Goal: Task Accomplishment & Management: Use online tool/utility

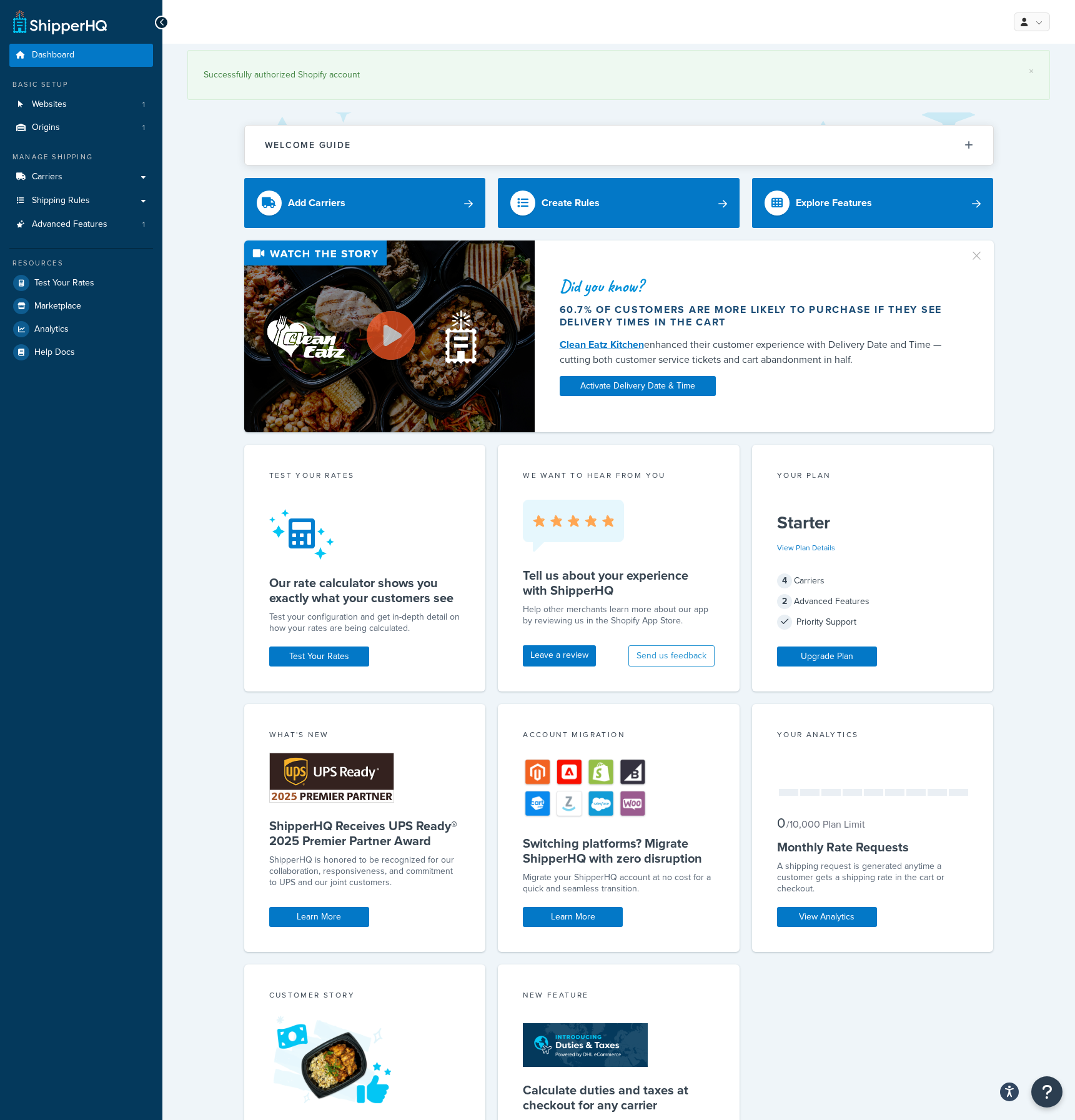
click at [230, 134] on div "× Successfully authorized Shopify account Welcome Guide ShipperHQ: An Overview …" at bounding box center [618, 655] width 913 height 1223
click at [55, 177] on span "Carriers" at bounding box center [46, 177] width 31 height 11
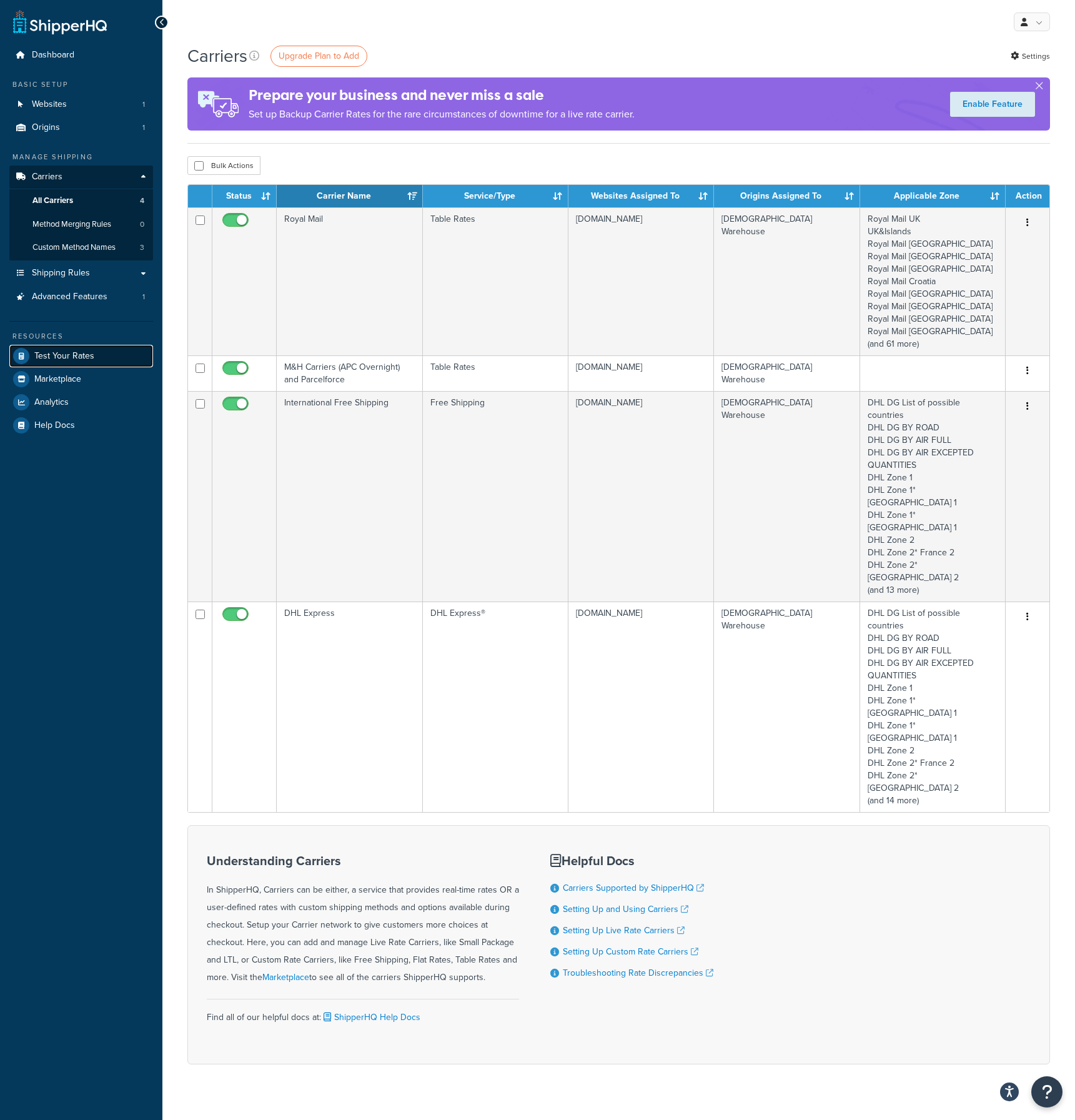
click at [53, 352] on span "Test Your Rates" at bounding box center [64, 356] width 60 height 11
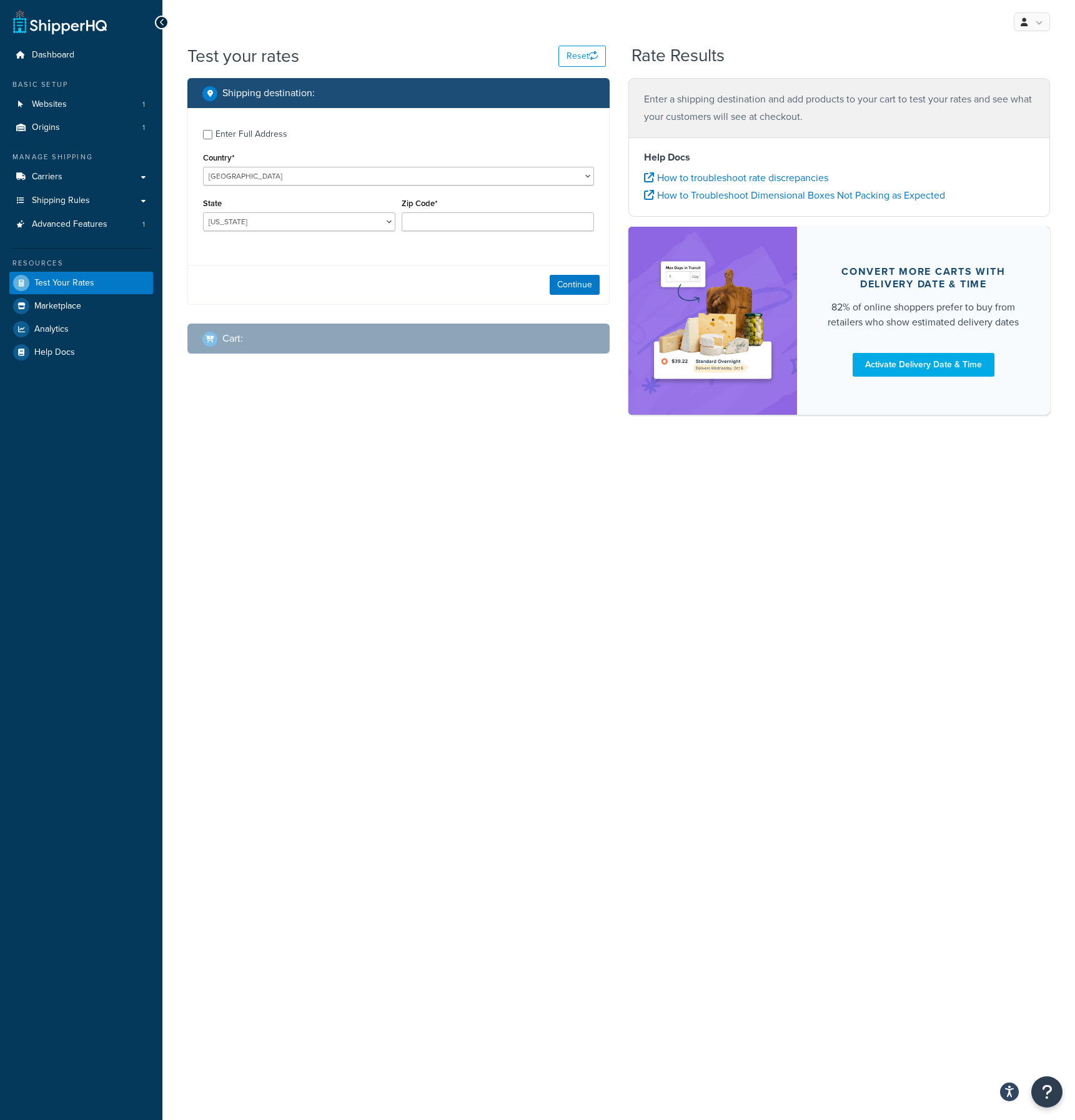
click at [280, 508] on div "My Profile Billing Global Settings Contact Us Logout Test your rates Reset Rate…" at bounding box center [618, 560] width 913 height 1120
select select "IE"
click option "Ireland" at bounding box center [0, 0] width 0 height 0
click at [216, 550] on div "My Profile Billing Global Settings Contact Us Logout Test your rates Reset Rate…" at bounding box center [618, 560] width 913 height 1120
click at [51, 178] on span "Carriers" at bounding box center [46, 177] width 31 height 11
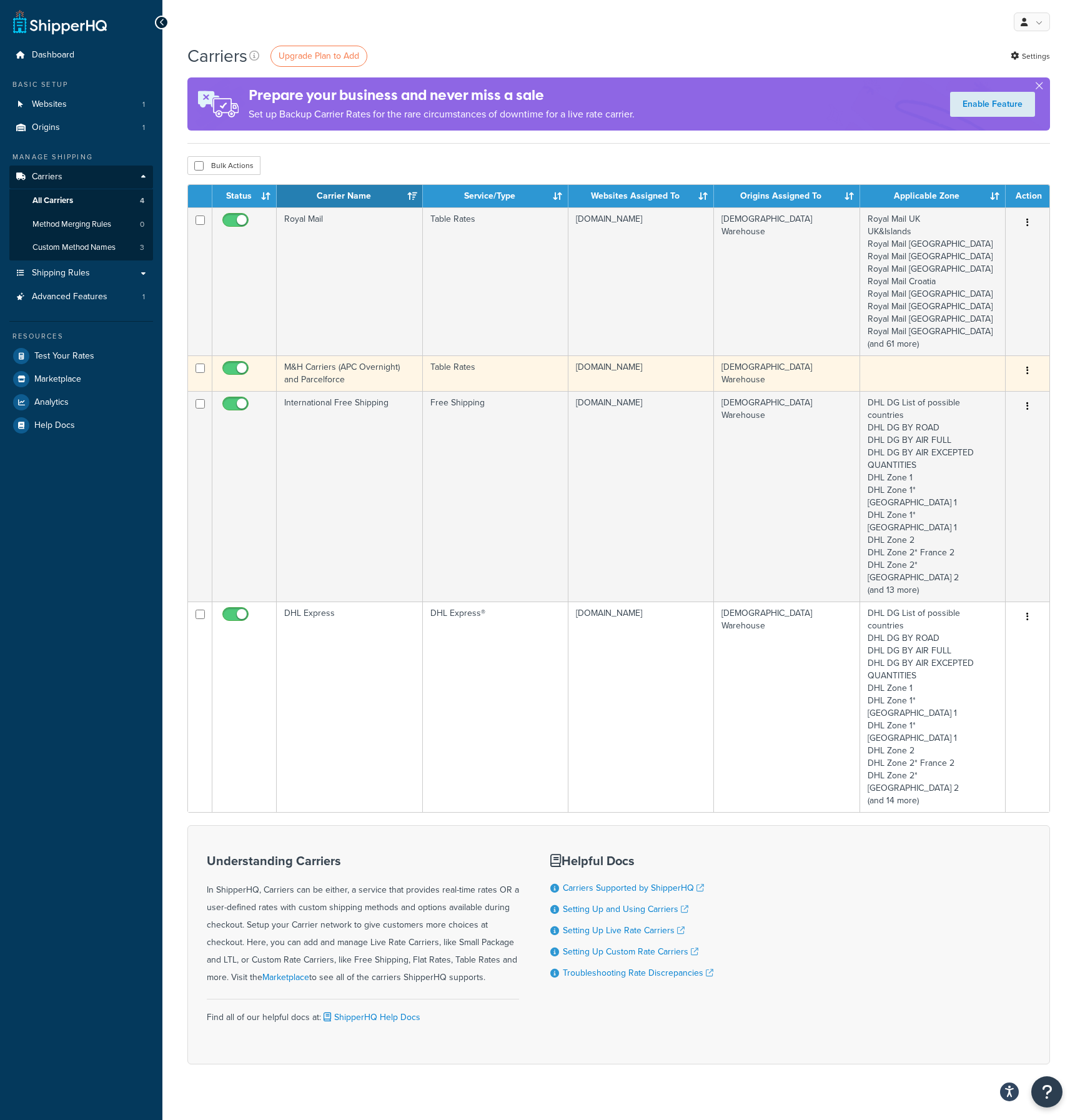
click at [502, 370] on td "Table Rates" at bounding box center [496, 373] width 146 height 36
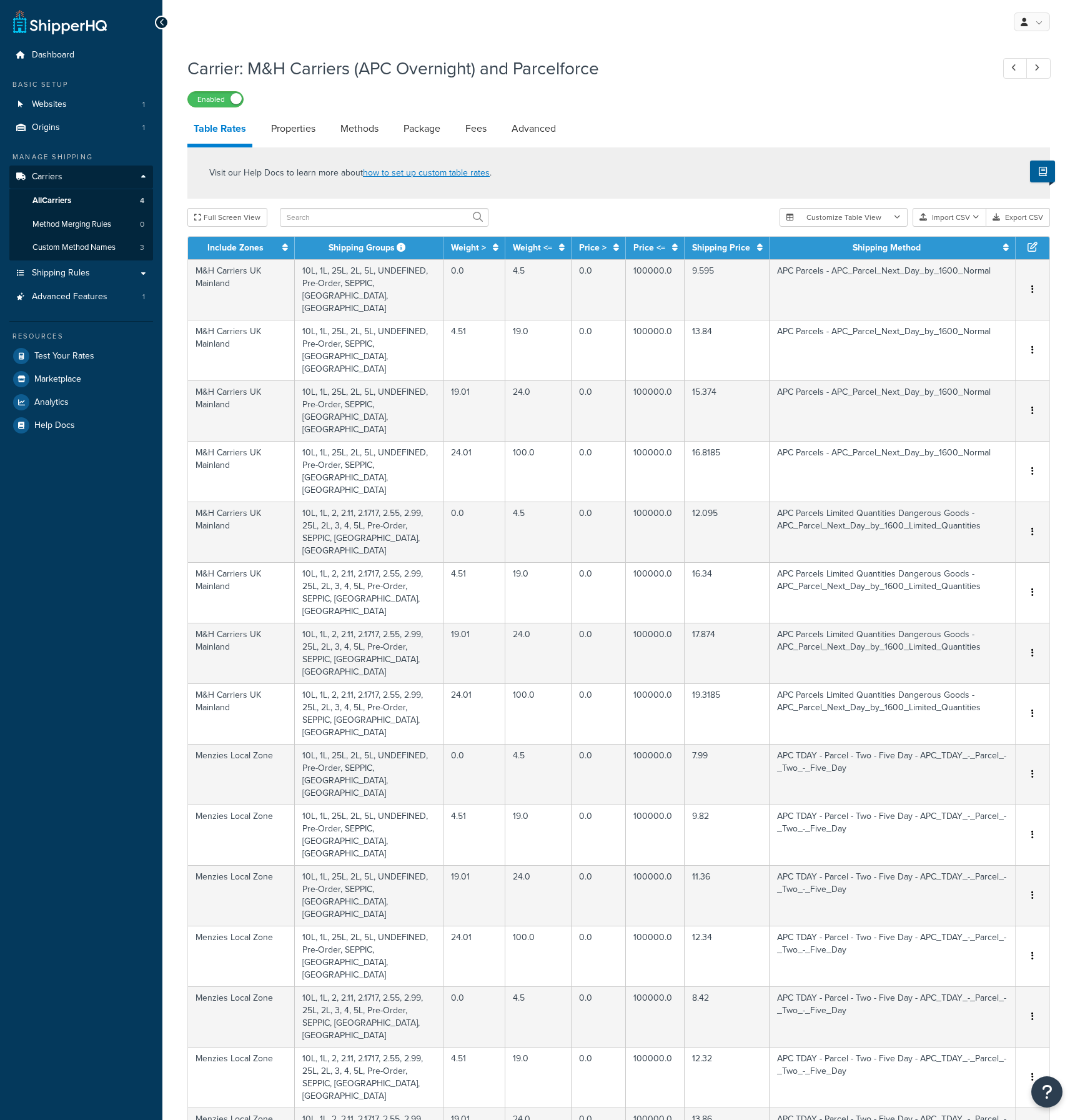
select select "25"
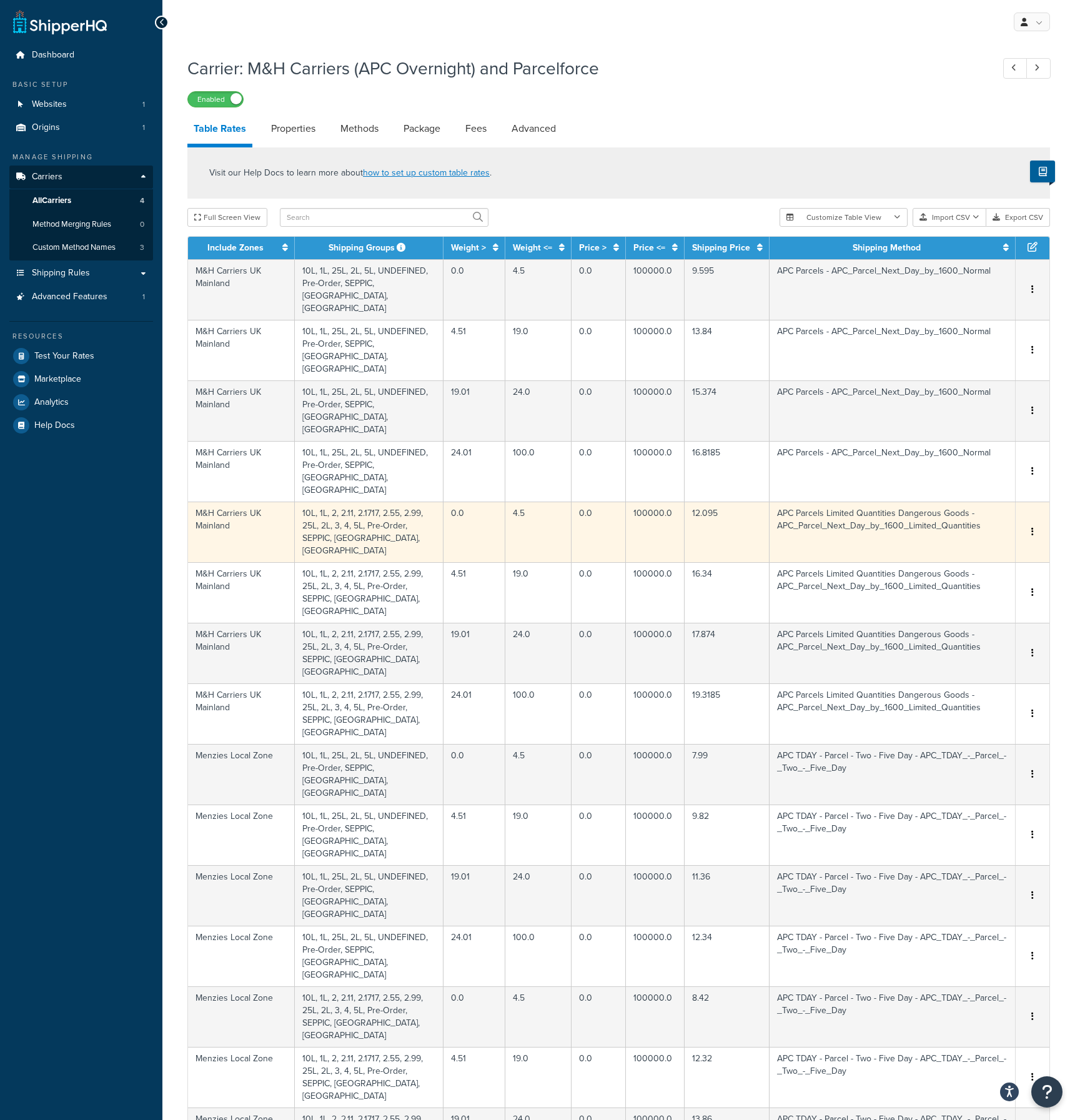
scroll to position [356, 0]
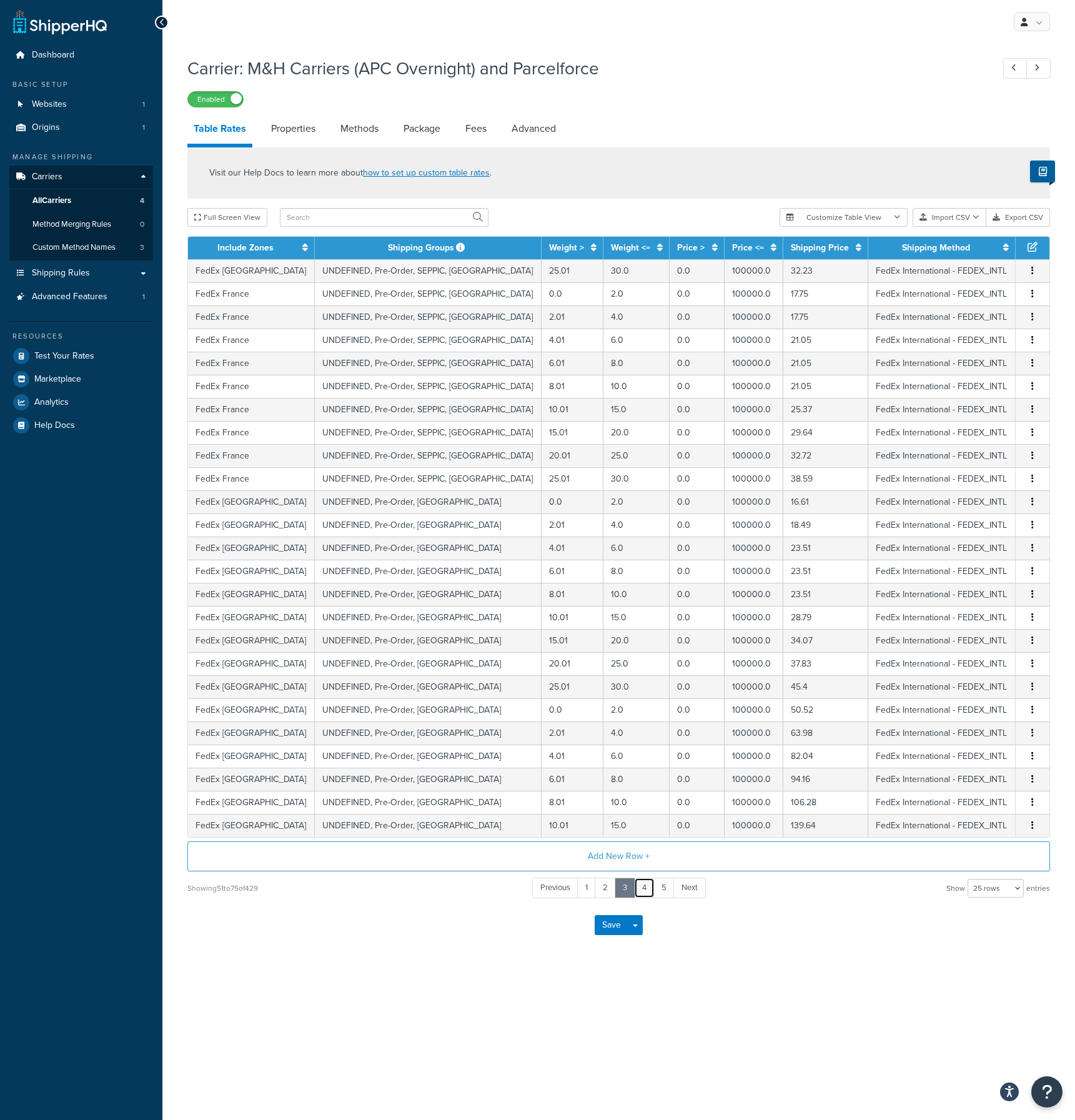
click at [646, 893] on link "4" at bounding box center [644, 888] width 21 height 21
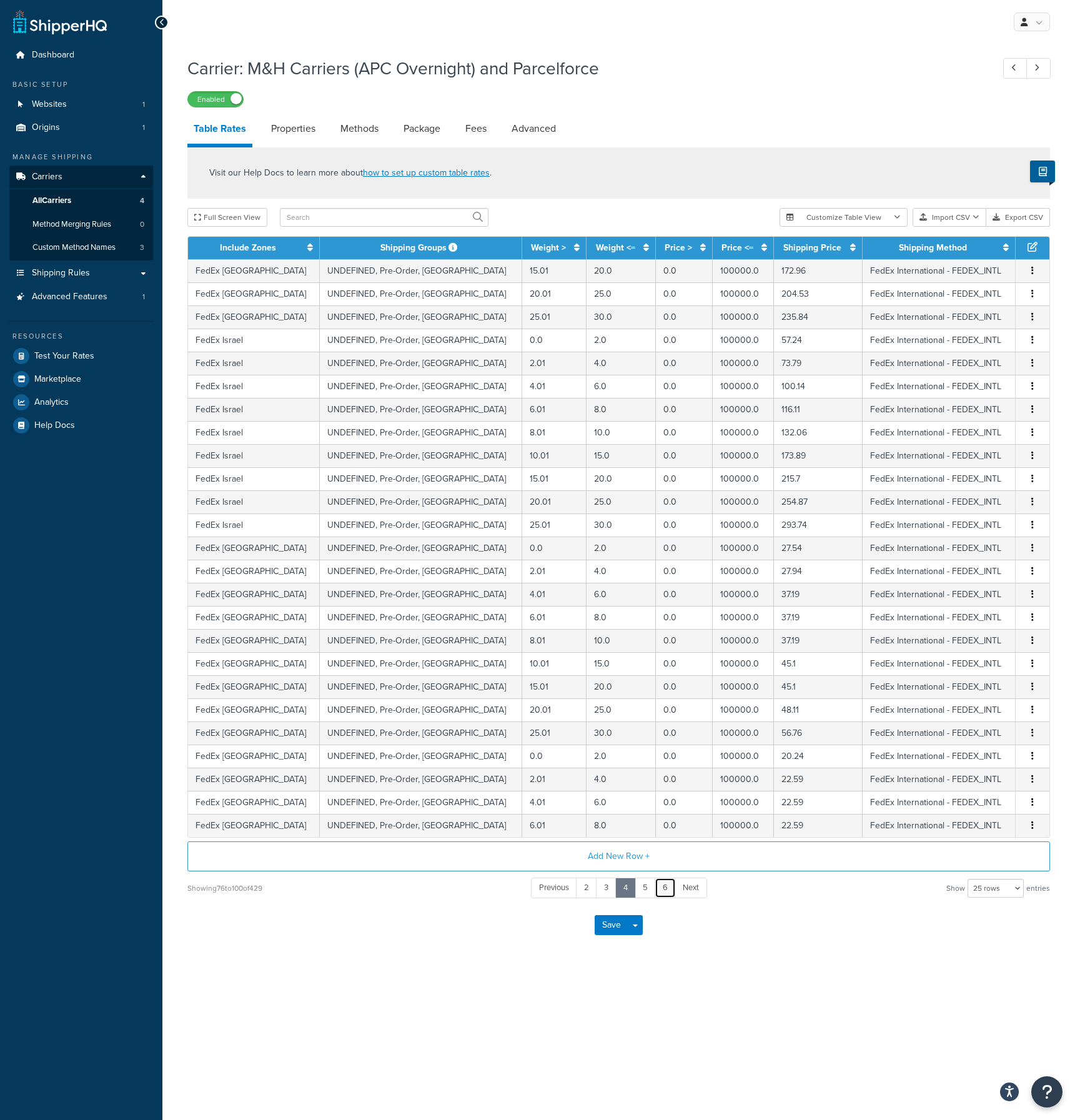
click at [666, 886] on link "6" at bounding box center [666, 888] width 22 height 21
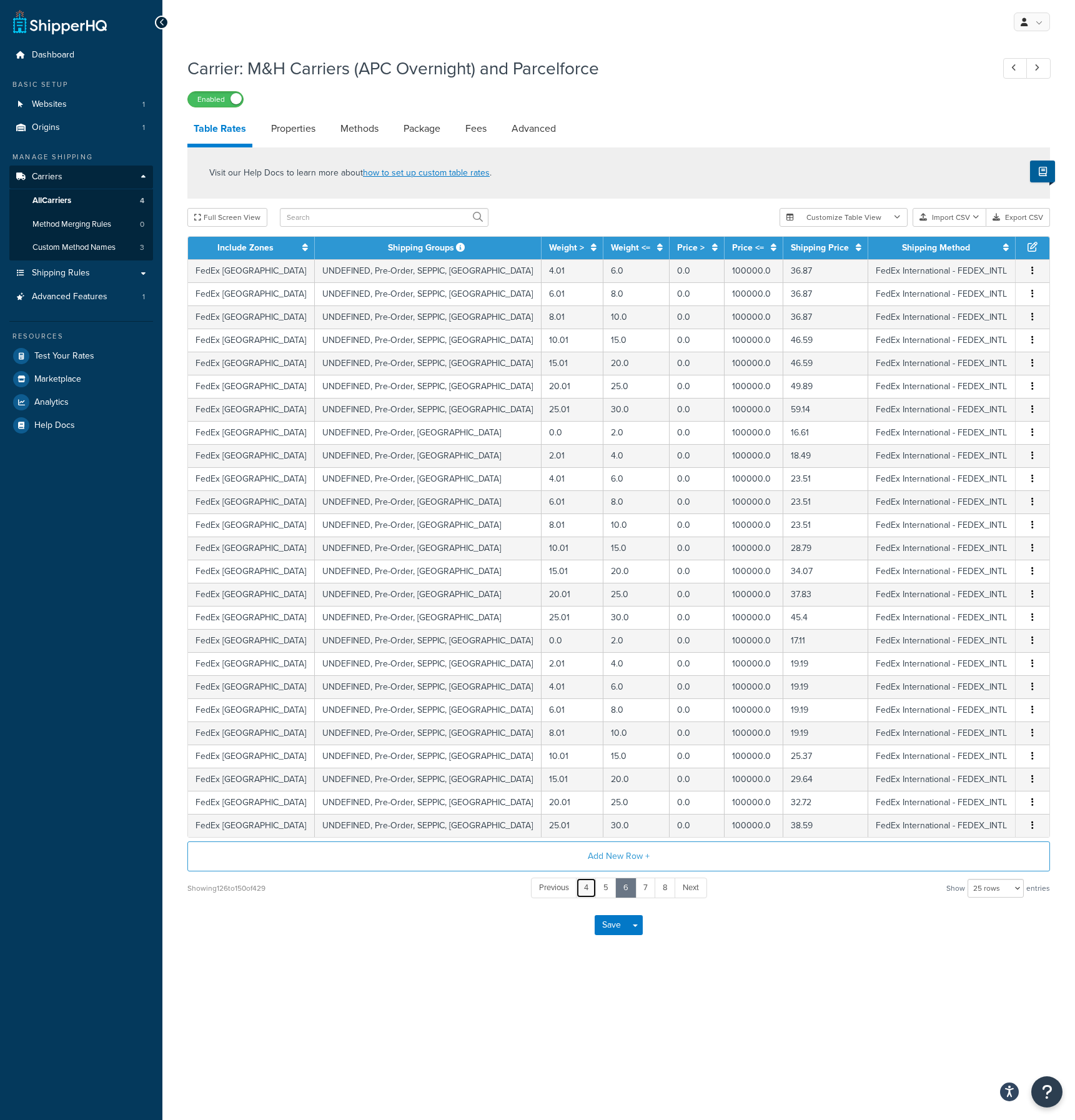
click at [585, 889] on link "4" at bounding box center [586, 888] width 21 height 21
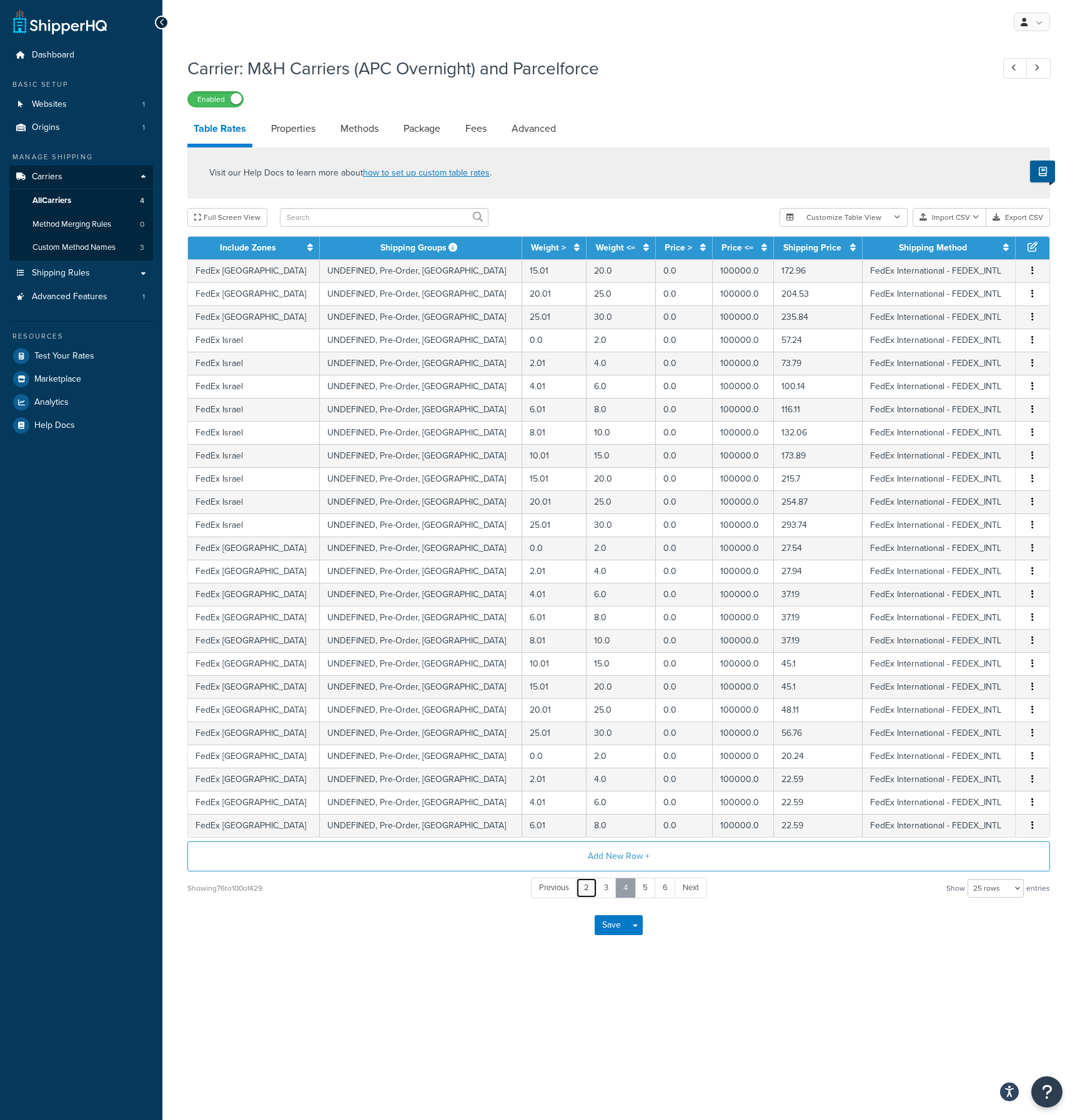
click at [585, 889] on link "2" at bounding box center [587, 888] width 22 height 21
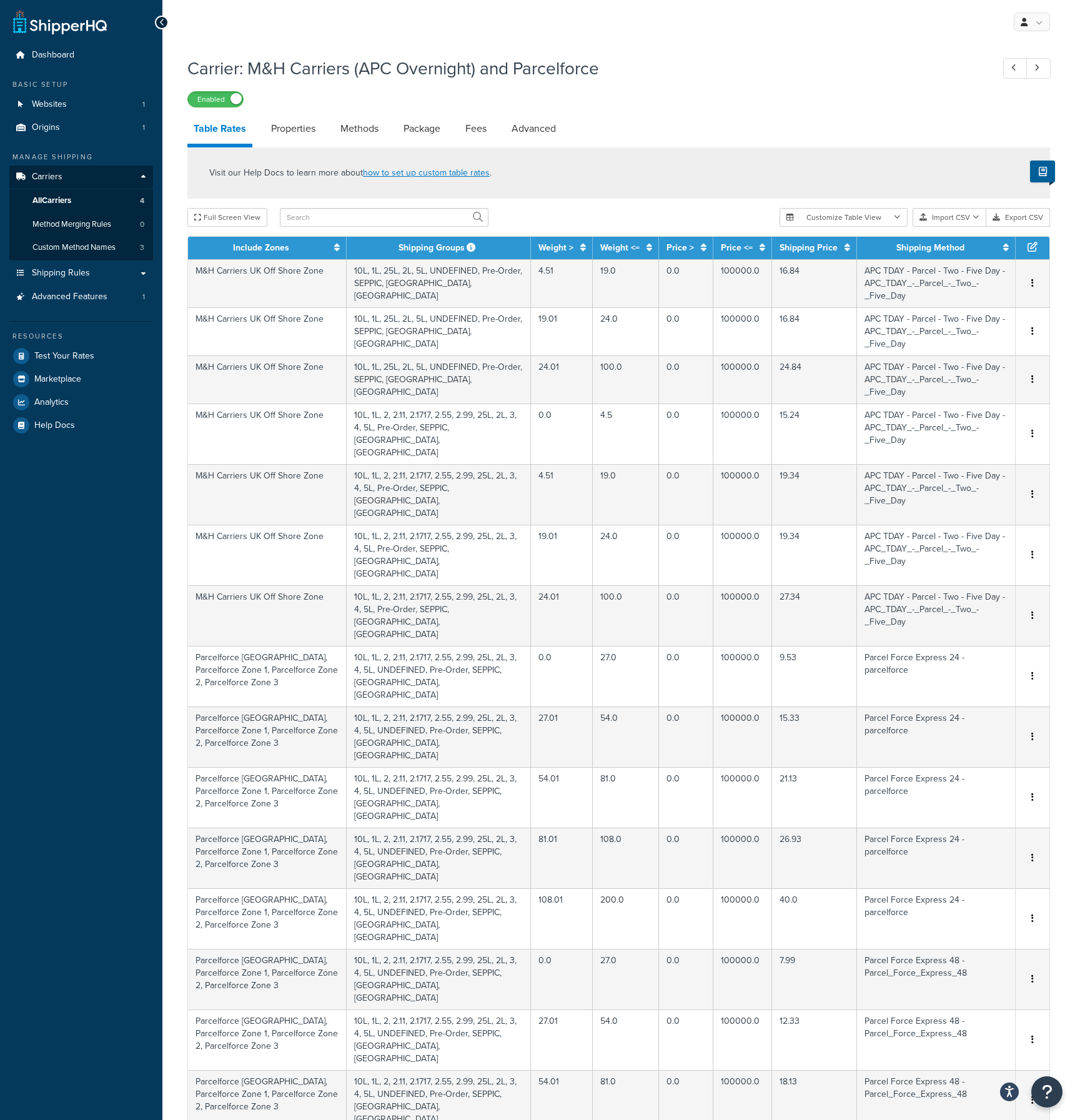
scroll to position [231, 0]
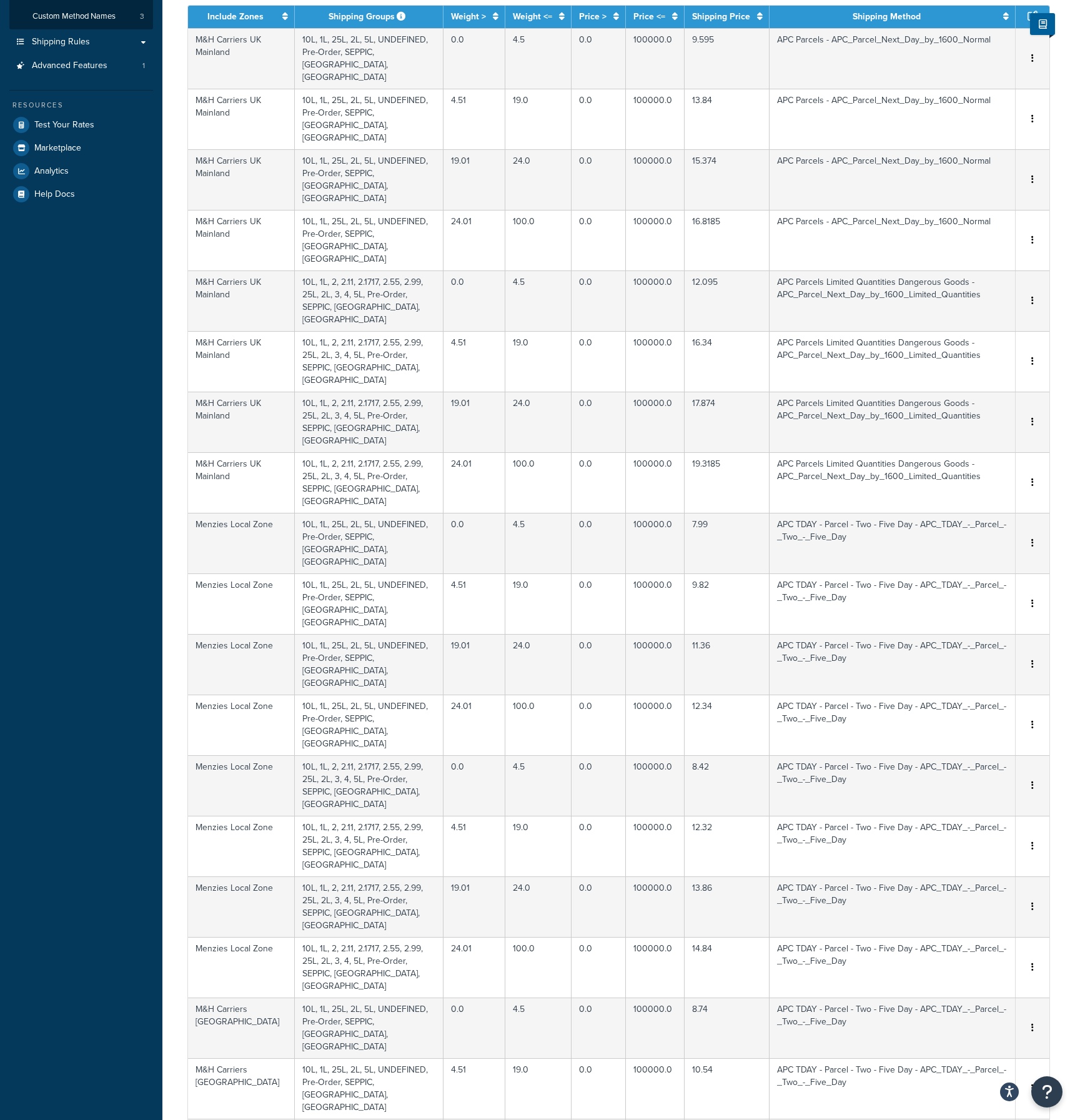
scroll to position [0, 0]
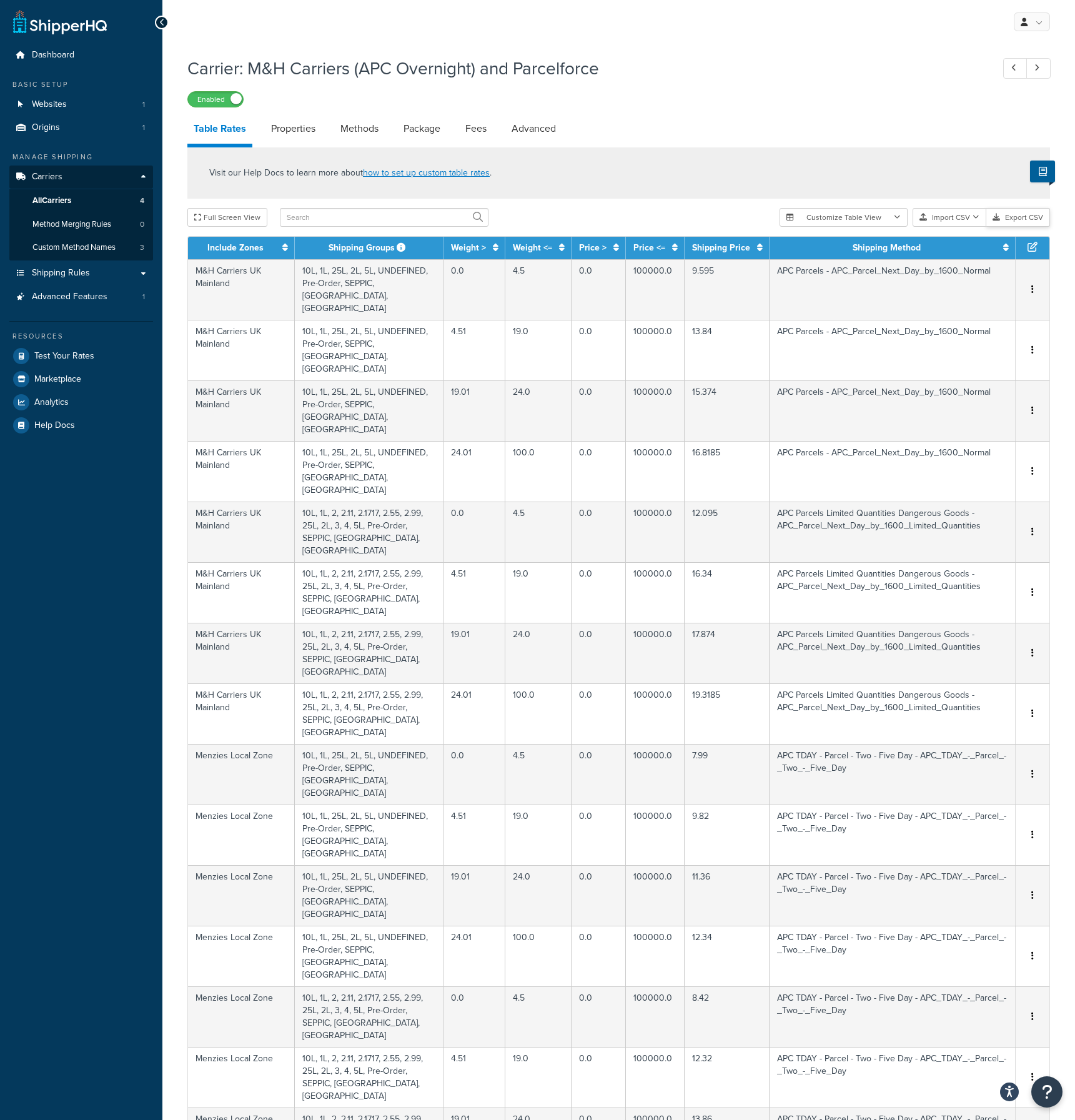
click at [1028, 217] on button "Export CSV" at bounding box center [1018, 217] width 64 height 19
click at [800, 4] on div "My Profile Billing Global Settings Contact Us Logout" at bounding box center [618, 22] width 913 height 44
click at [714, 221] on div "Full Screen View" at bounding box center [478, 217] width 582 height 19
click at [965, 222] on button "Import CSV" at bounding box center [949, 217] width 74 height 19
click at [969, 227] on div "Customize Table View Show all columns Show selected columns Import CSV Import a…" at bounding box center [914, 217] width 270 height 19
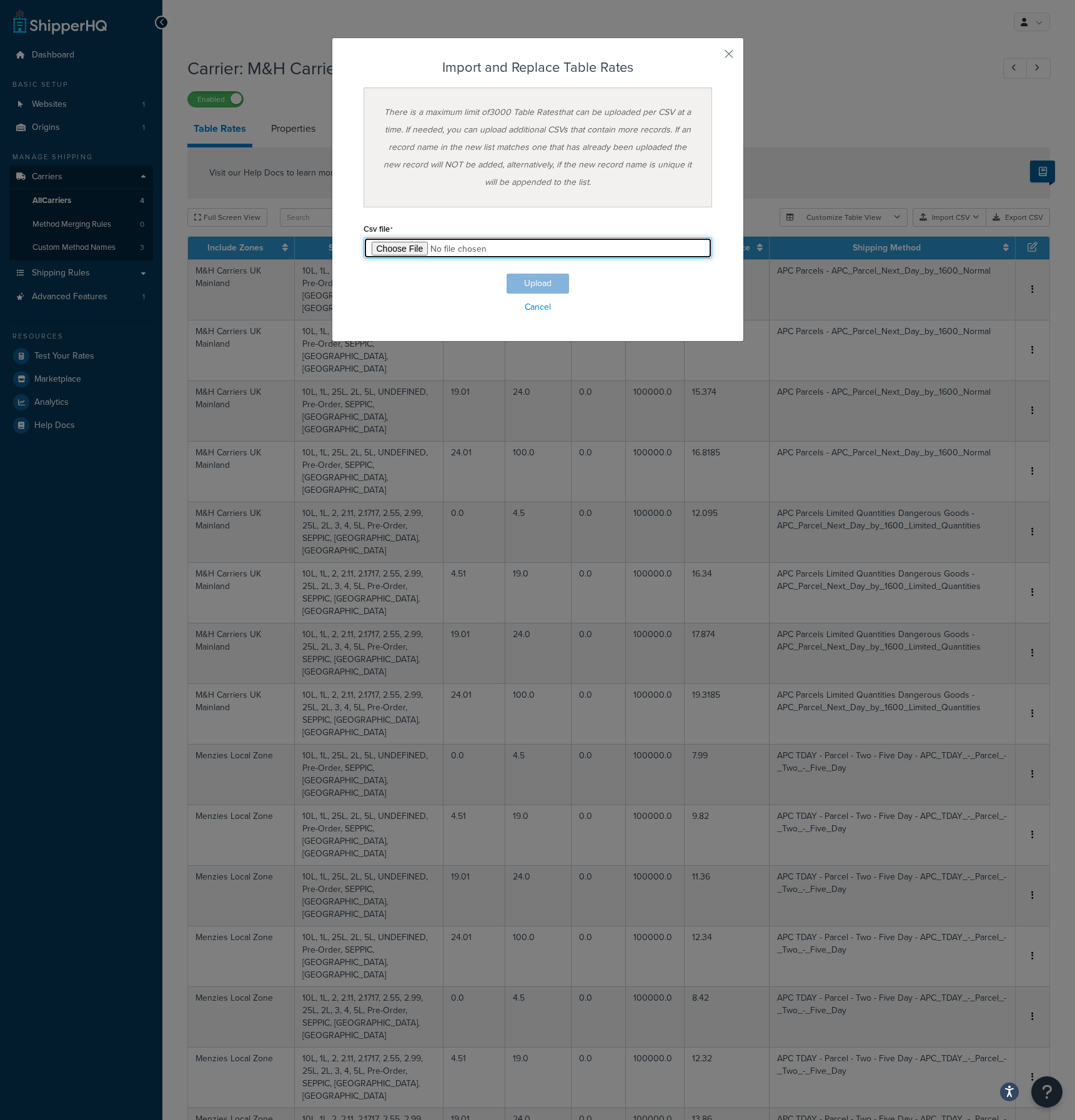
click at [396, 245] on input "file" at bounding box center [538, 248] width 349 height 22
type input "C:\fakepath\Table Rate Export-2025-08-20 0953.csv"
click at [531, 282] on button "Upload" at bounding box center [537, 284] width 62 height 20
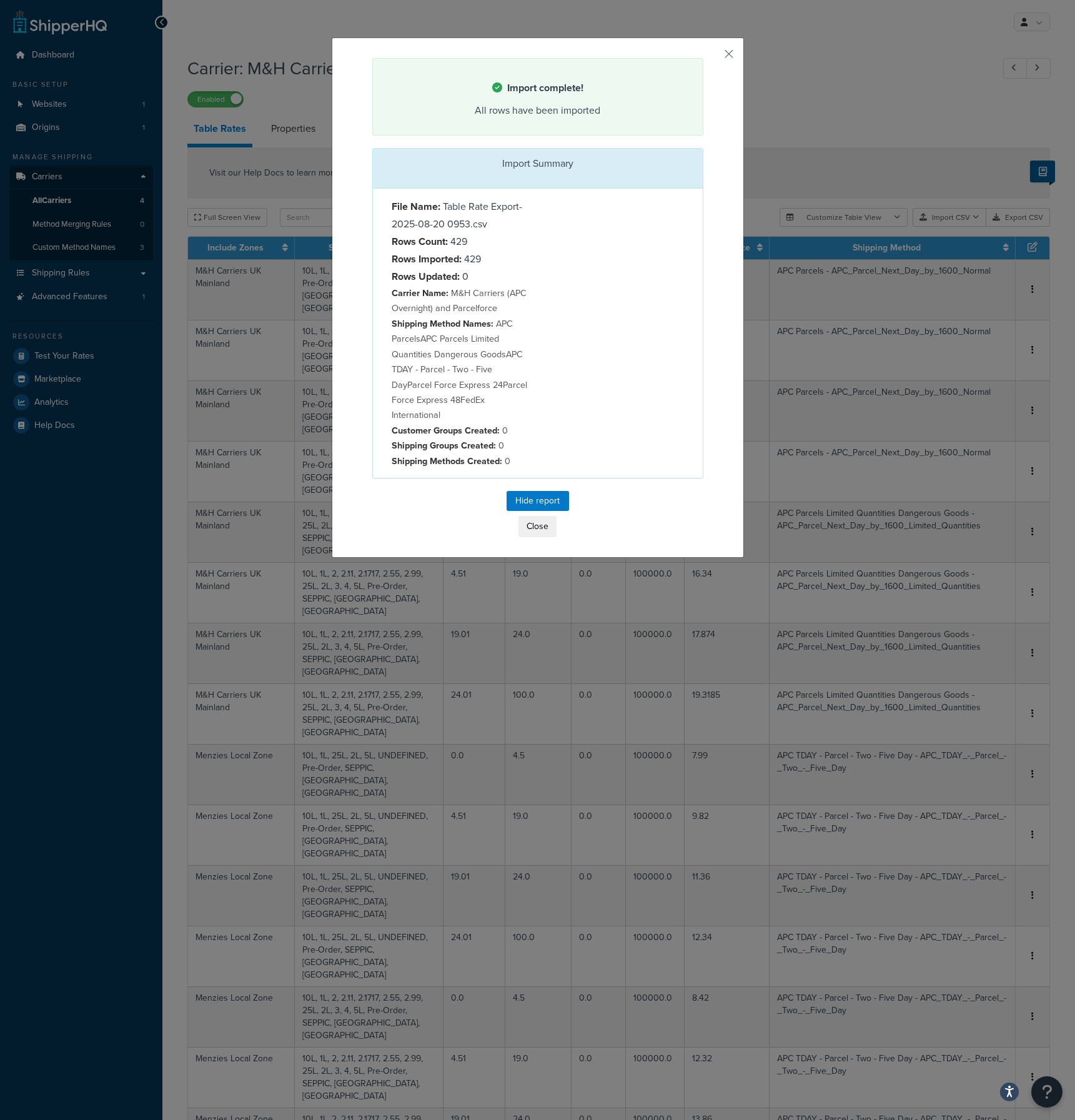
click at [724, 110] on div "Import complete! All rows have been imported Import Summary File Name: Table Ra…" at bounding box center [537, 298] width 412 height 521
click at [535, 524] on button "Close" at bounding box center [537, 526] width 38 height 22
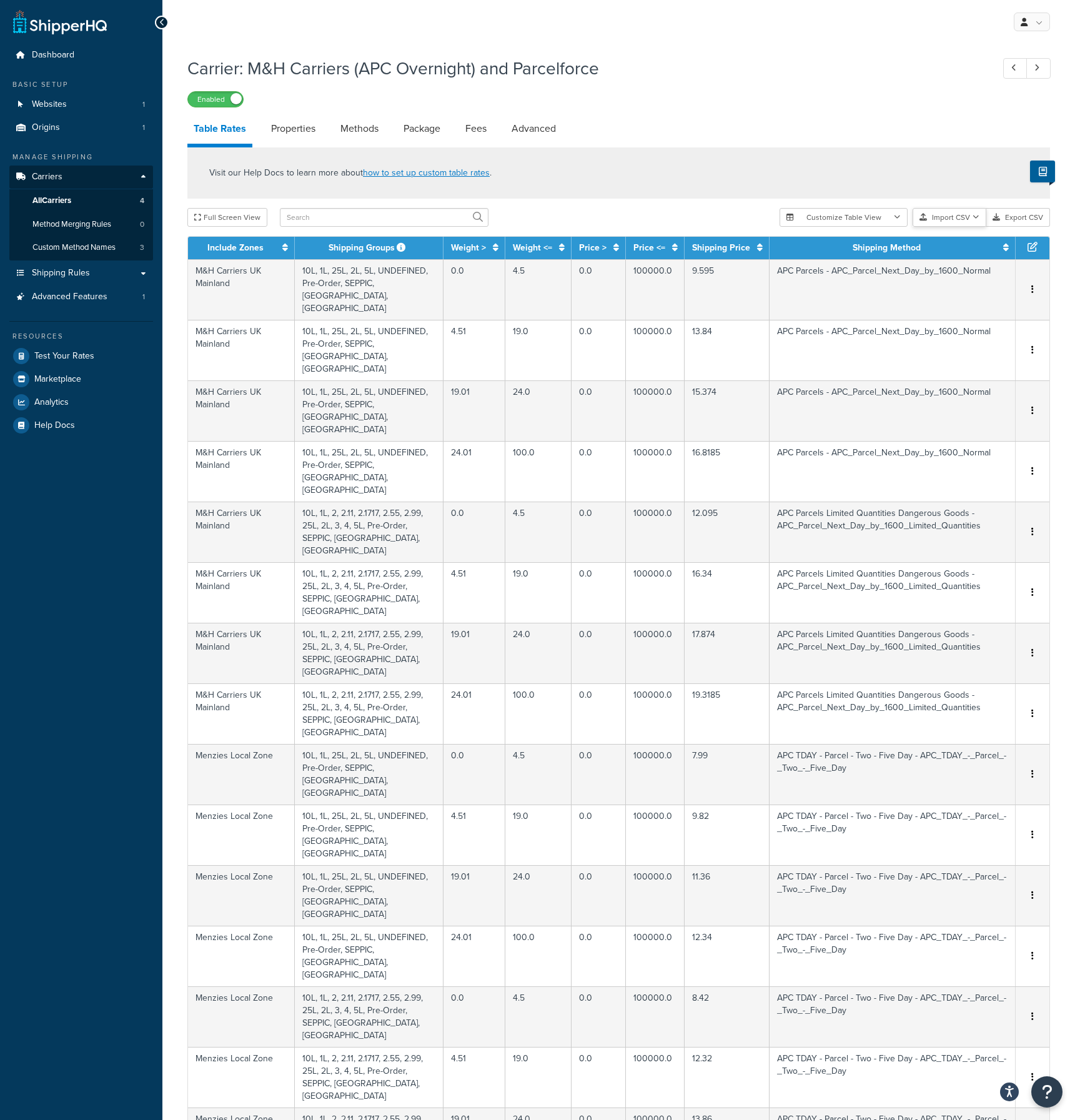
click at [952, 220] on button "Import CSV" at bounding box center [949, 217] width 74 height 19
click at [961, 227] on div "Customize Table View Show all columns Show selected columns Import CSV Import a…" at bounding box center [914, 217] width 270 height 19
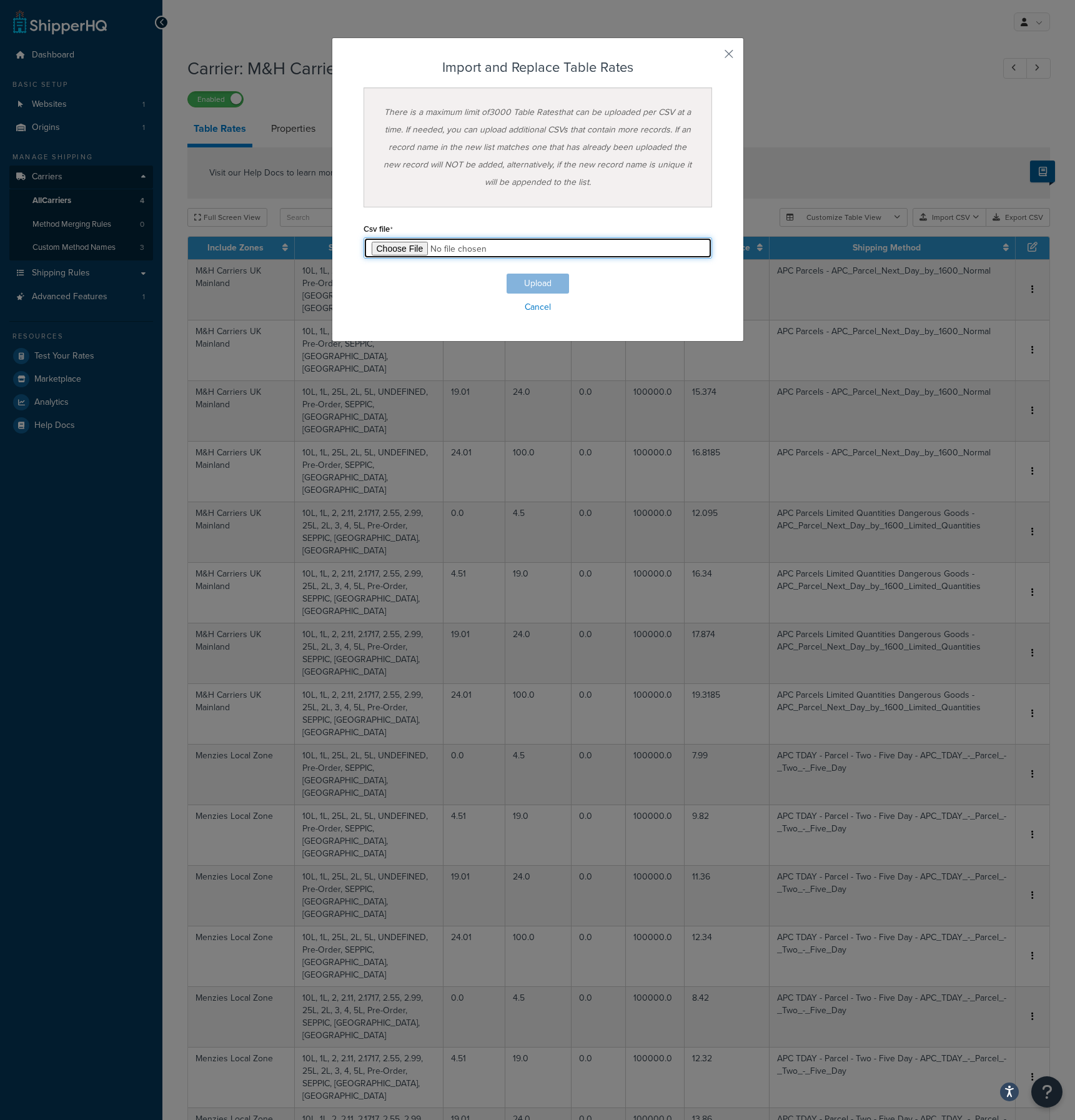
click at [376, 246] on input "file" at bounding box center [538, 248] width 349 height 22
type input "C:\fakepath\Table Rate Export-2025-08-20 0953.csv"
click at [536, 285] on button "Upload" at bounding box center [537, 284] width 62 height 20
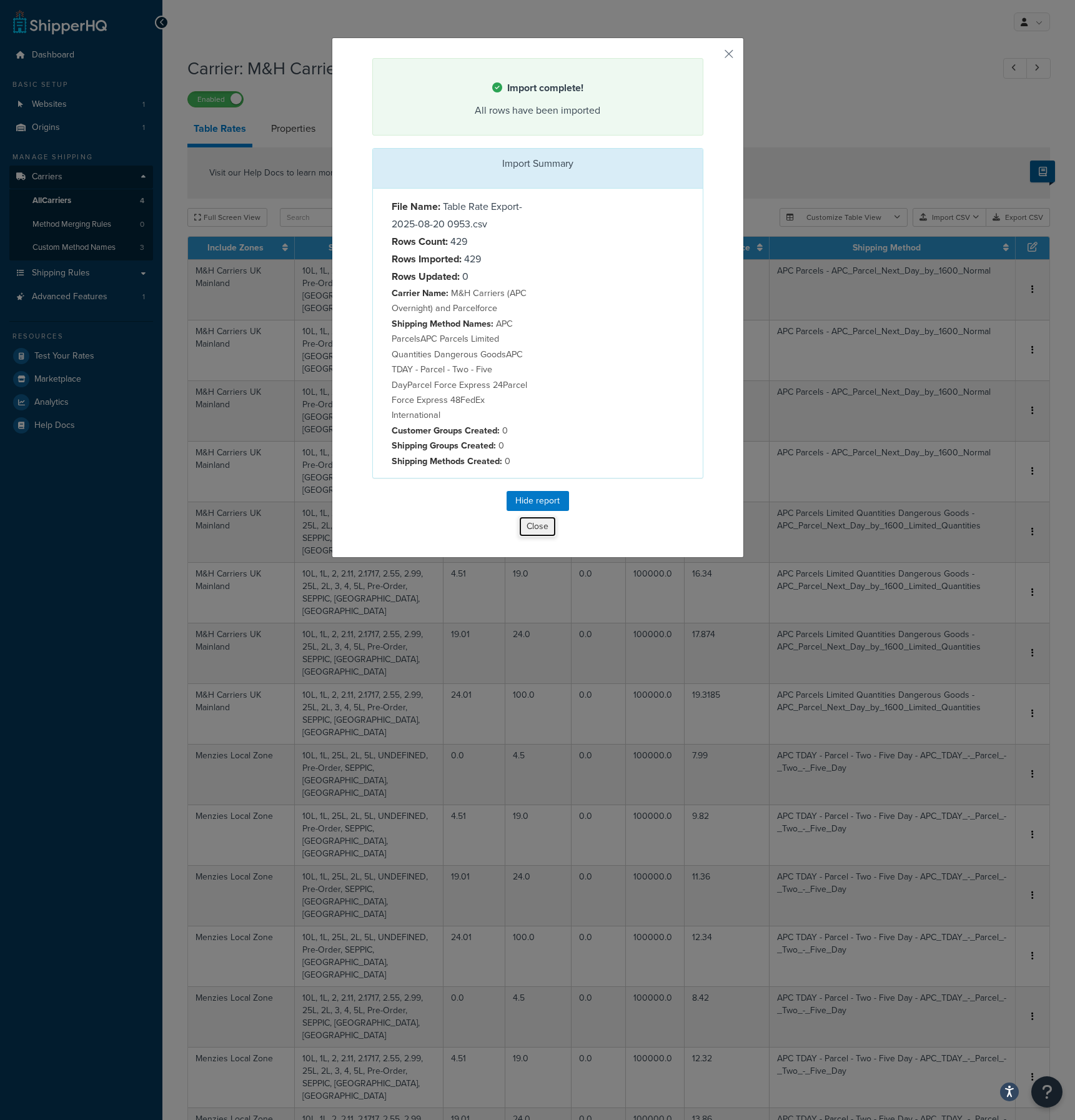
click at [539, 529] on button "Close" at bounding box center [537, 526] width 38 height 22
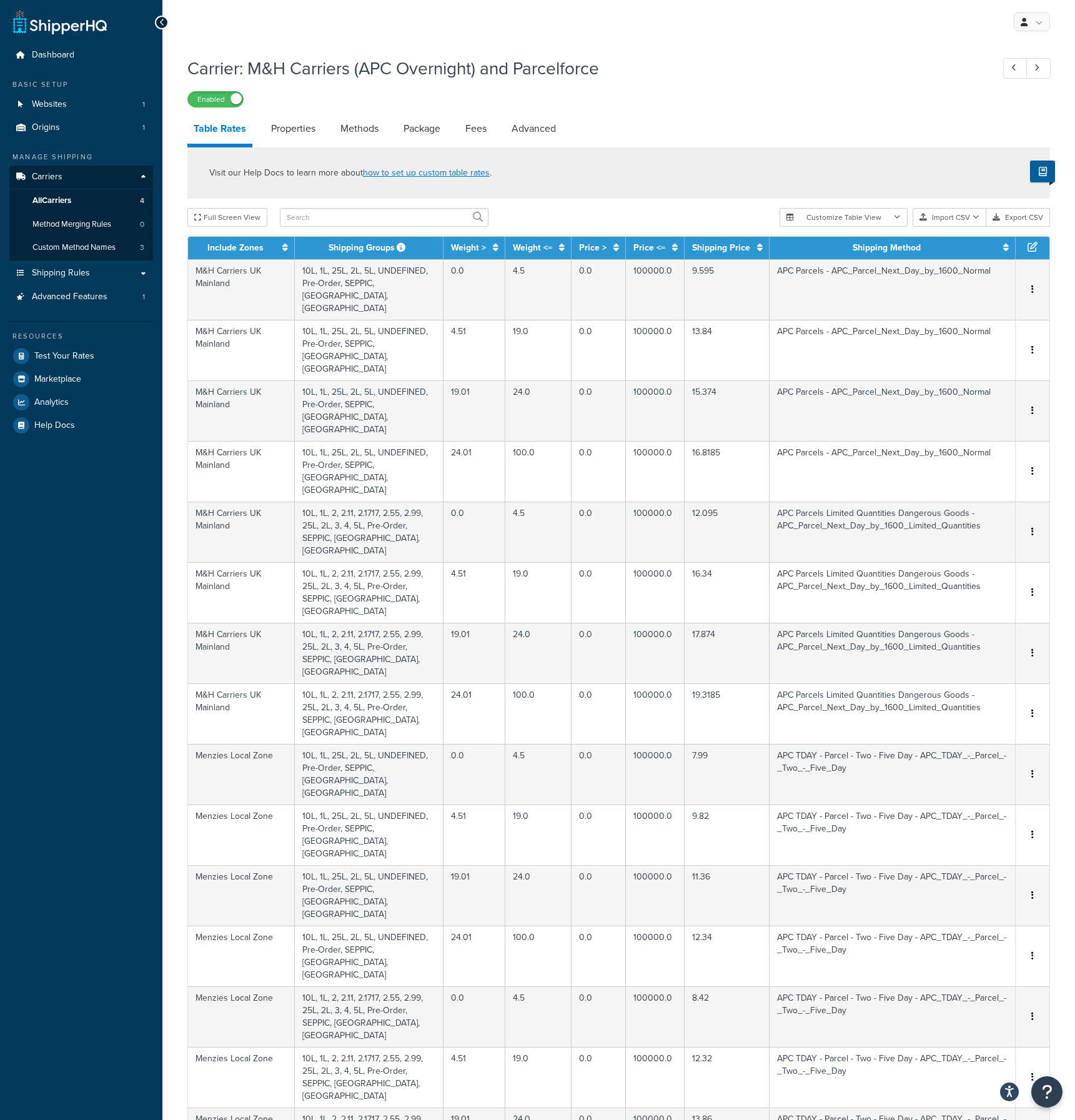
scroll to position [356, 0]
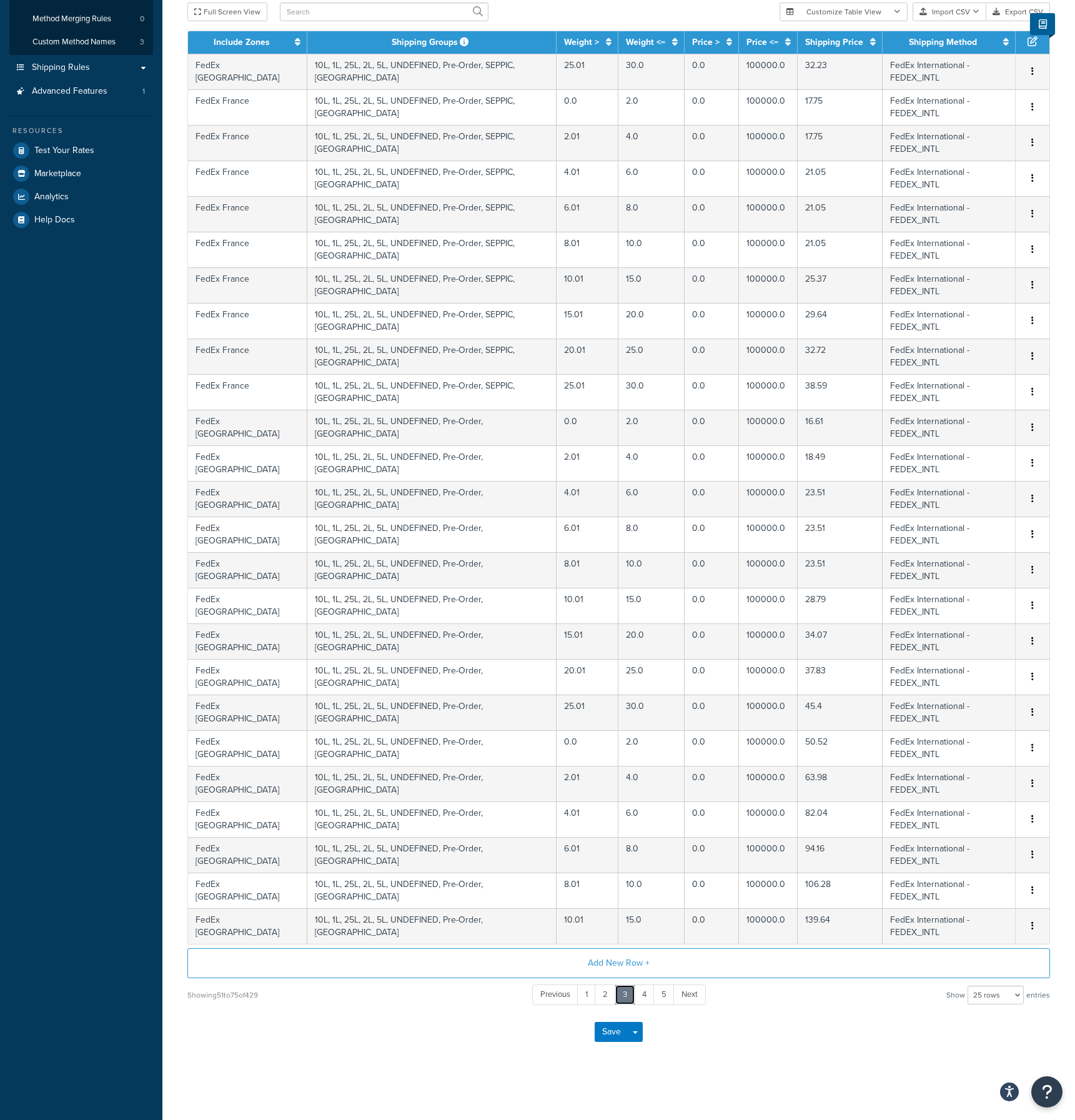
scroll to position [0, 0]
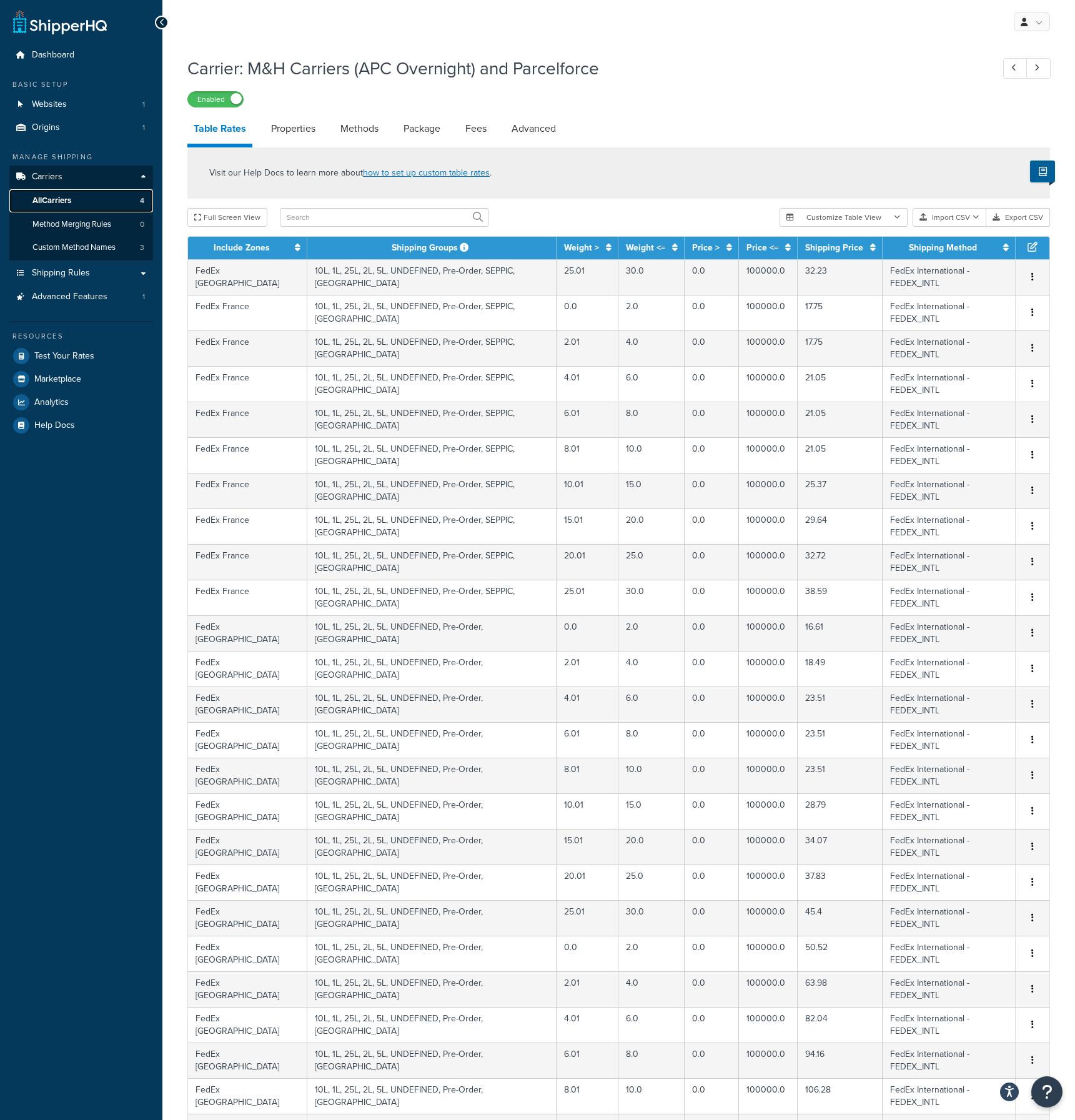
click at [59, 198] on span "All Carriers" at bounding box center [51, 201] width 39 height 11
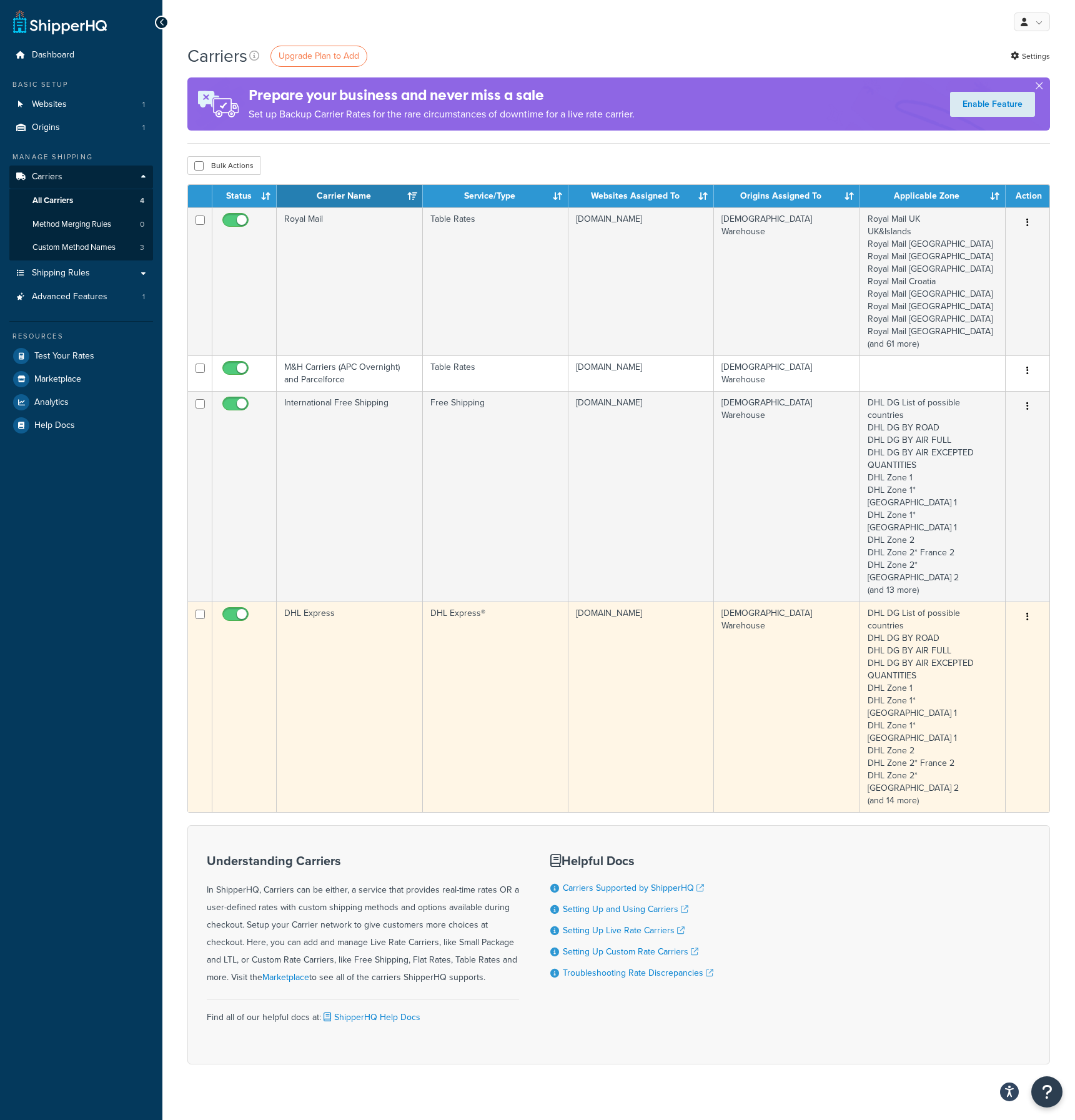
click at [332, 602] on td "DHL Express" at bounding box center [350, 707] width 146 height 211
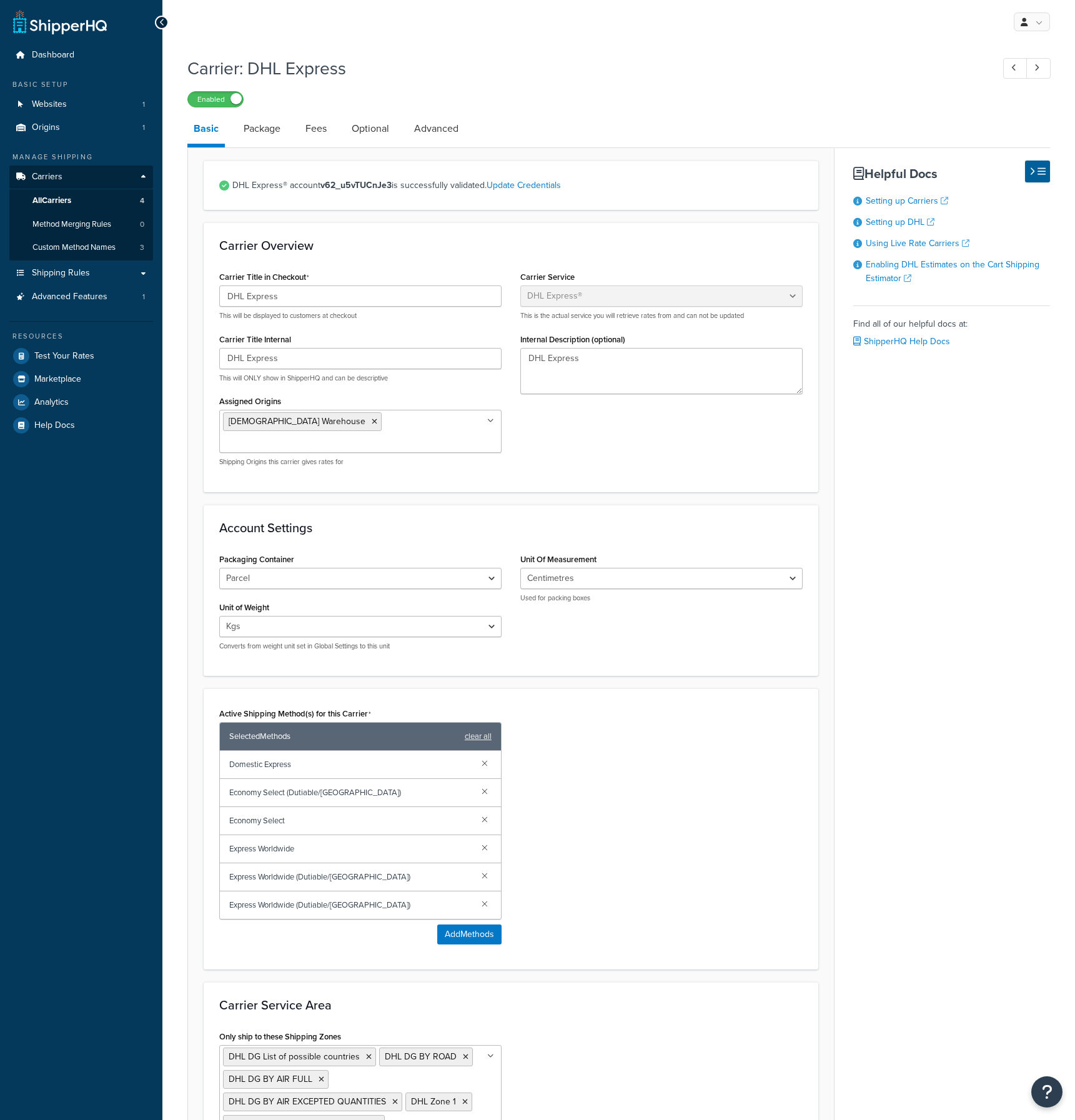
select select "dhl"
select select "kg"
select select "CM"
click at [274, 133] on link "Package" at bounding box center [262, 128] width 50 height 30
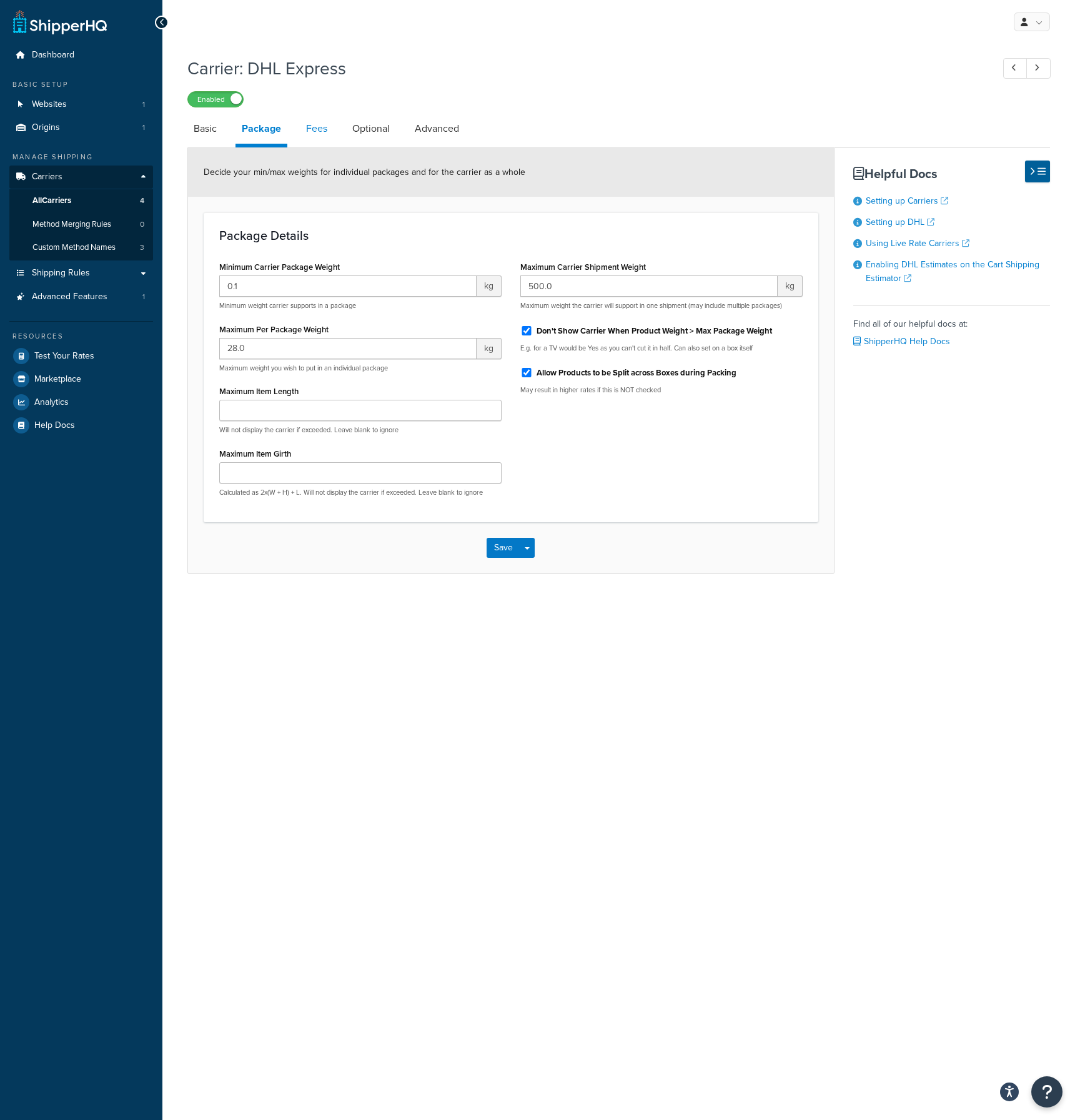
click at [323, 131] on link "Fees" at bounding box center [317, 128] width 34 height 30
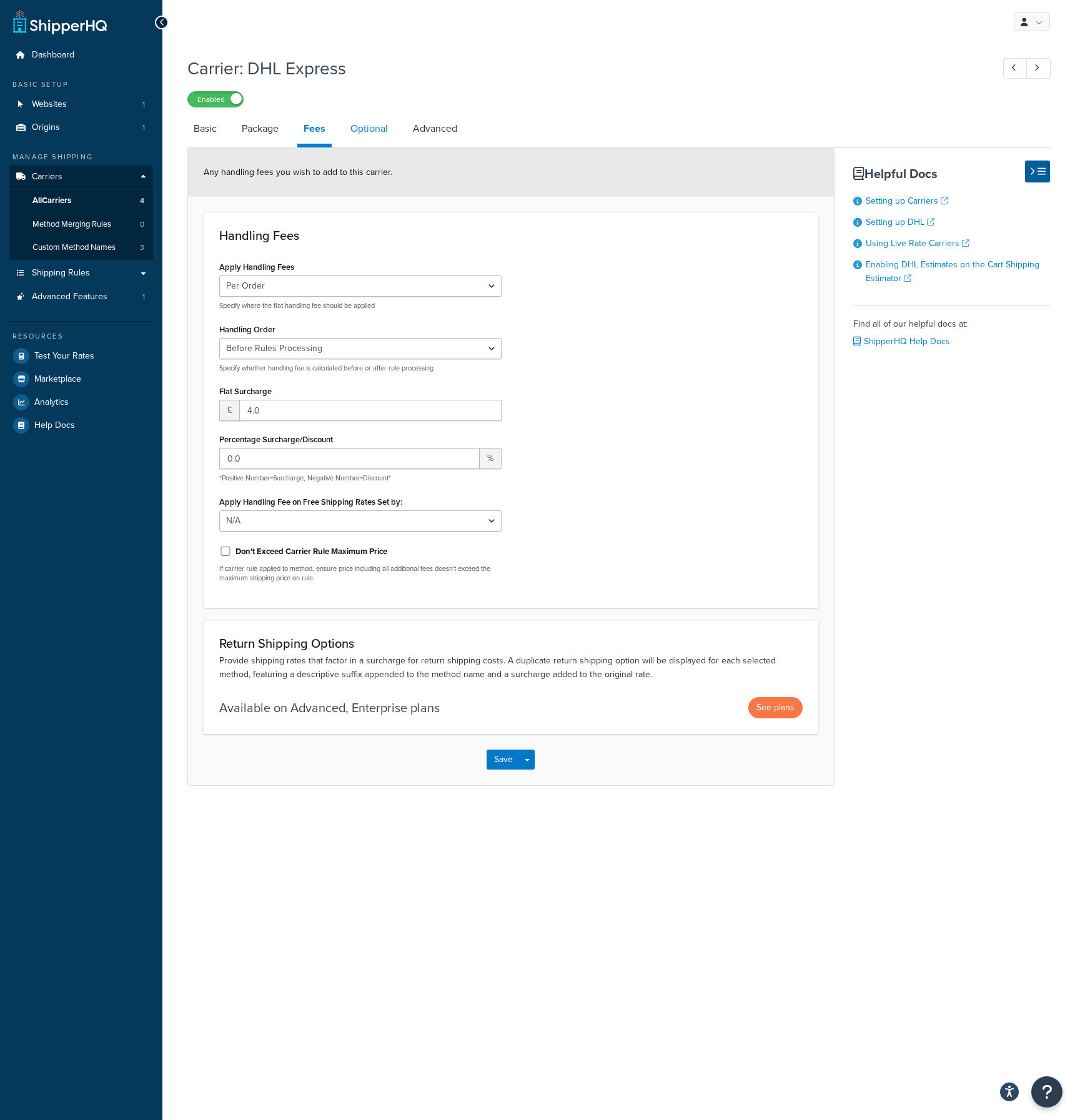
click at [359, 130] on link "Optional" at bounding box center [369, 128] width 50 height 30
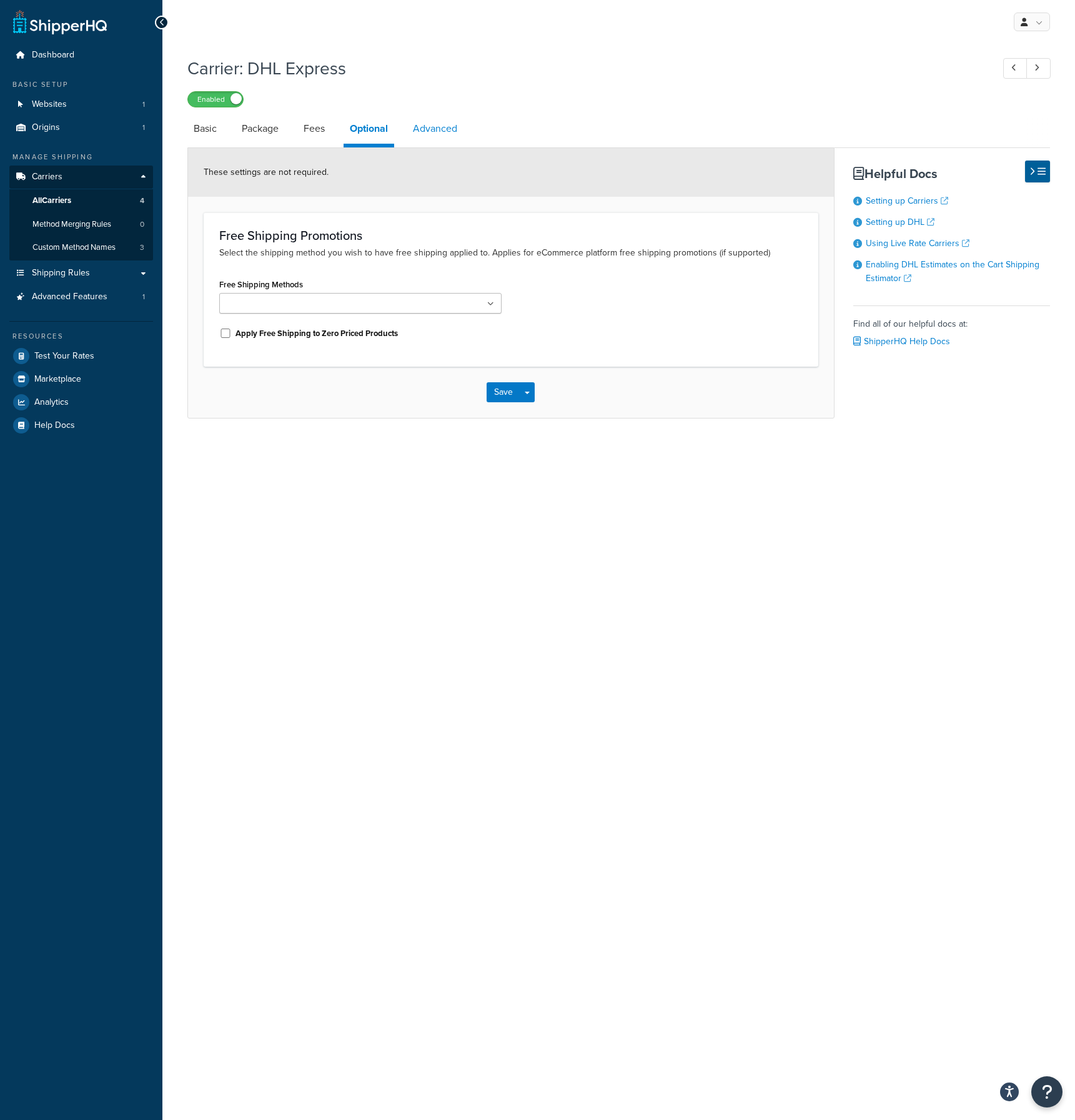
click at [434, 131] on link "Advanced" at bounding box center [435, 128] width 57 height 30
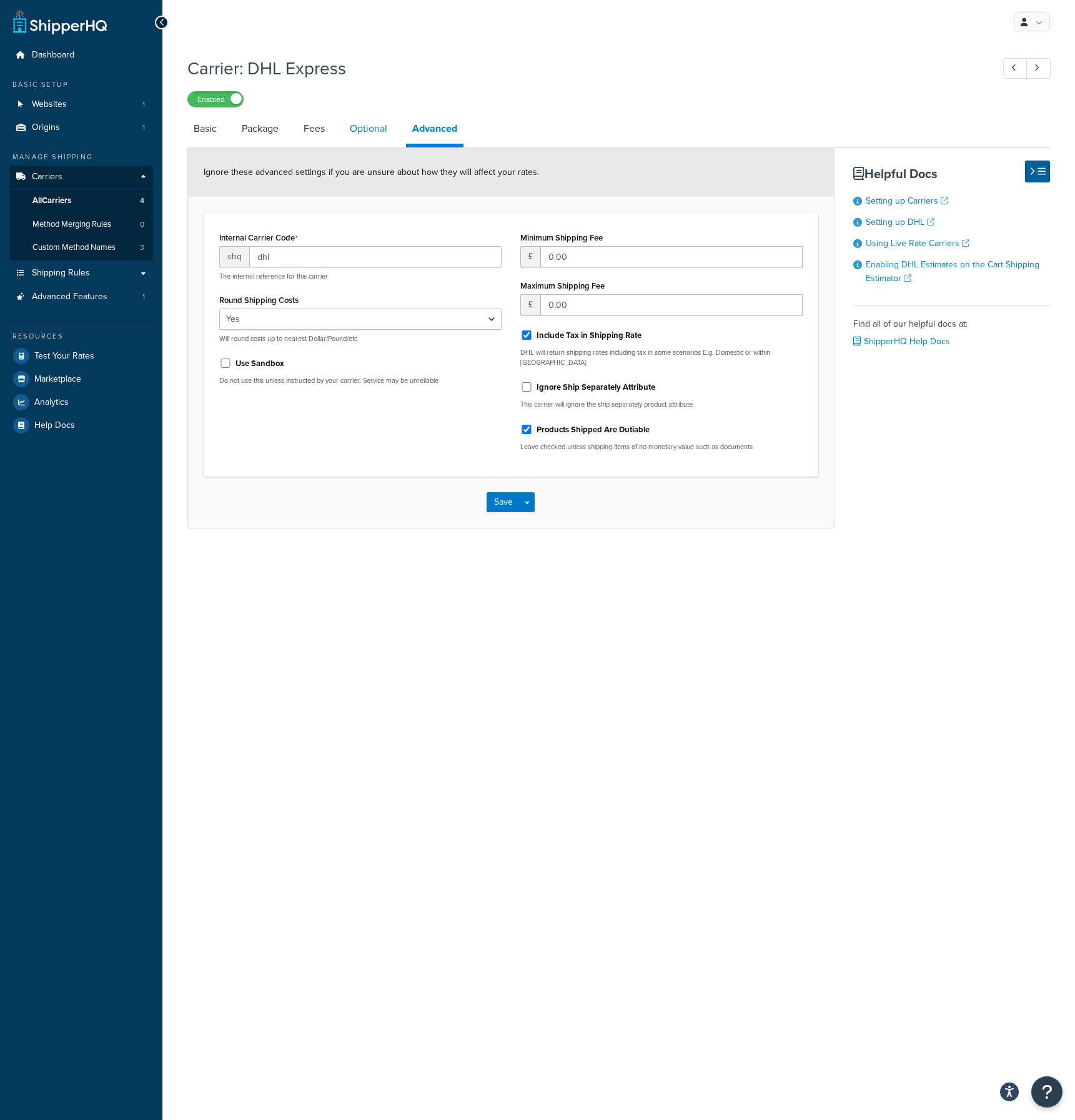
click at [357, 131] on link "Optional" at bounding box center [368, 128] width 50 height 30
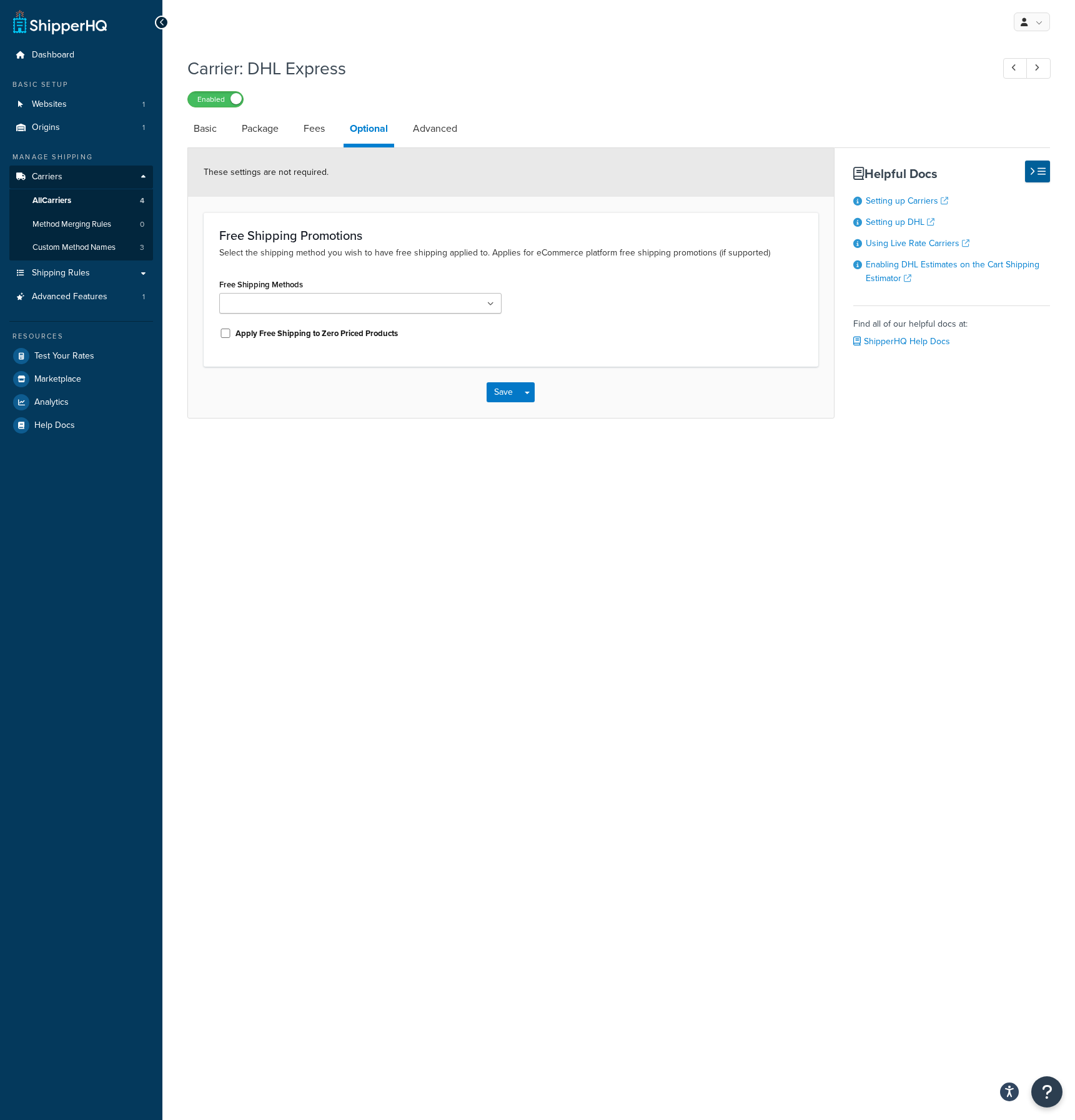
click at [318, 308] on input "Free Shipping Methods" at bounding box center [278, 304] width 110 height 14
click at [393, 268] on div "Free Shipping Promotions Select the shipping method you wish to have free shipp…" at bounding box center [511, 289] width 615 height 154
click at [242, 299] on input "Free Shipping Methods" at bounding box center [278, 304] width 110 height 14
click at [606, 313] on div "Free Shipping Methods Domestic Express Economy Select Economy Select Express Wo…" at bounding box center [511, 313] width 602 height 75
click at [320, 132] on link "Fees" at bounding box center [314, 128] width 34 height 30
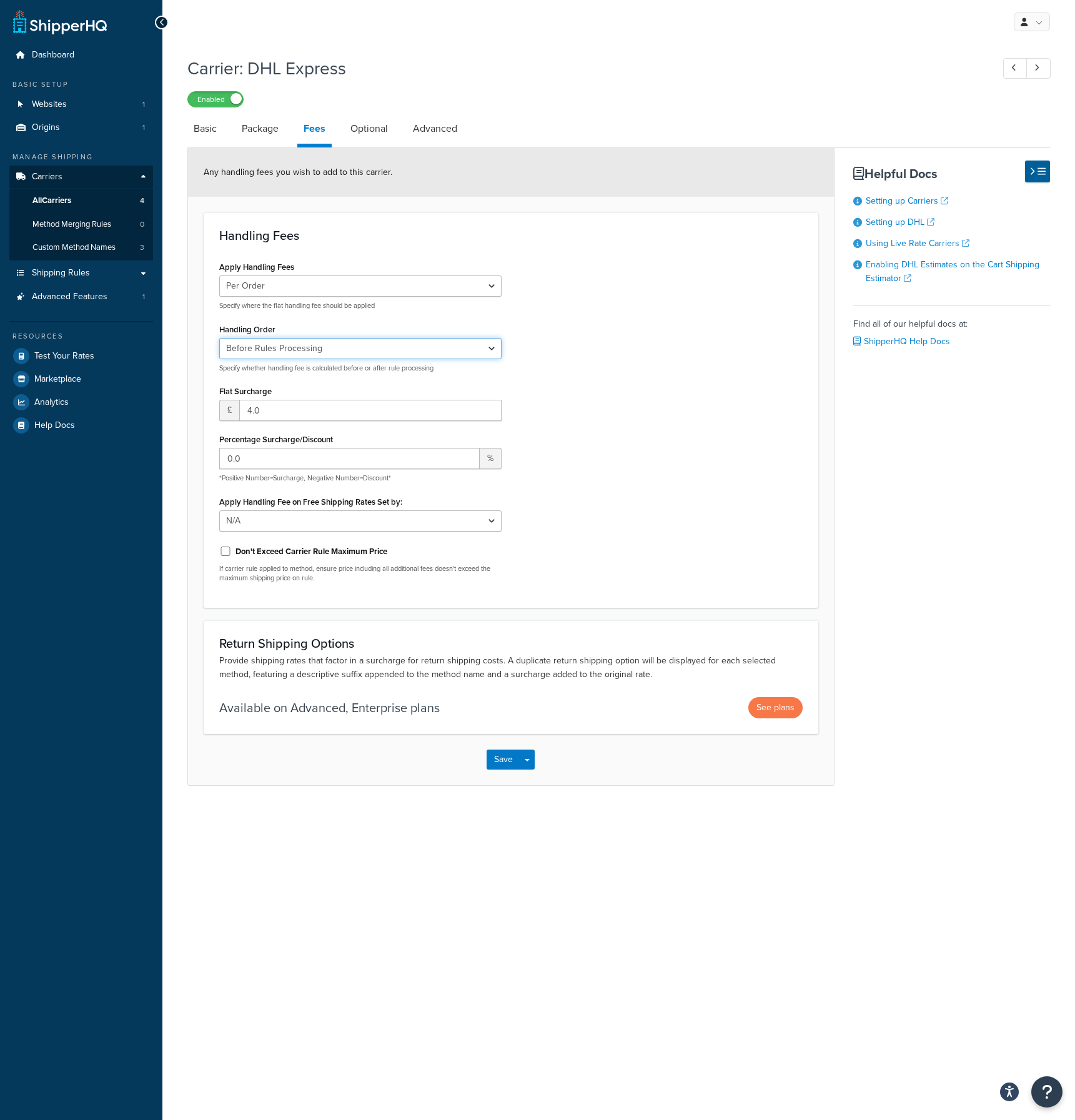
click at [275, 347] on select "Before Rules Processing After Rules Processing" at bounding box center [361, 349] width 283 height 22
click at [265, 520] on select "N/A Fixed/Free Shipping Methods Free Promotion Rules All Free Shipping" at bounding box center [361, 521] width 283 height 22
click at [292, 575] on p "If carrier rule applied to method, ensure price including all additional fees d…" at bounding box center [361, 573] width 283 height 19
click at [253, 128] on link "Package" at bounding box center [260, 128] width 50 height 30
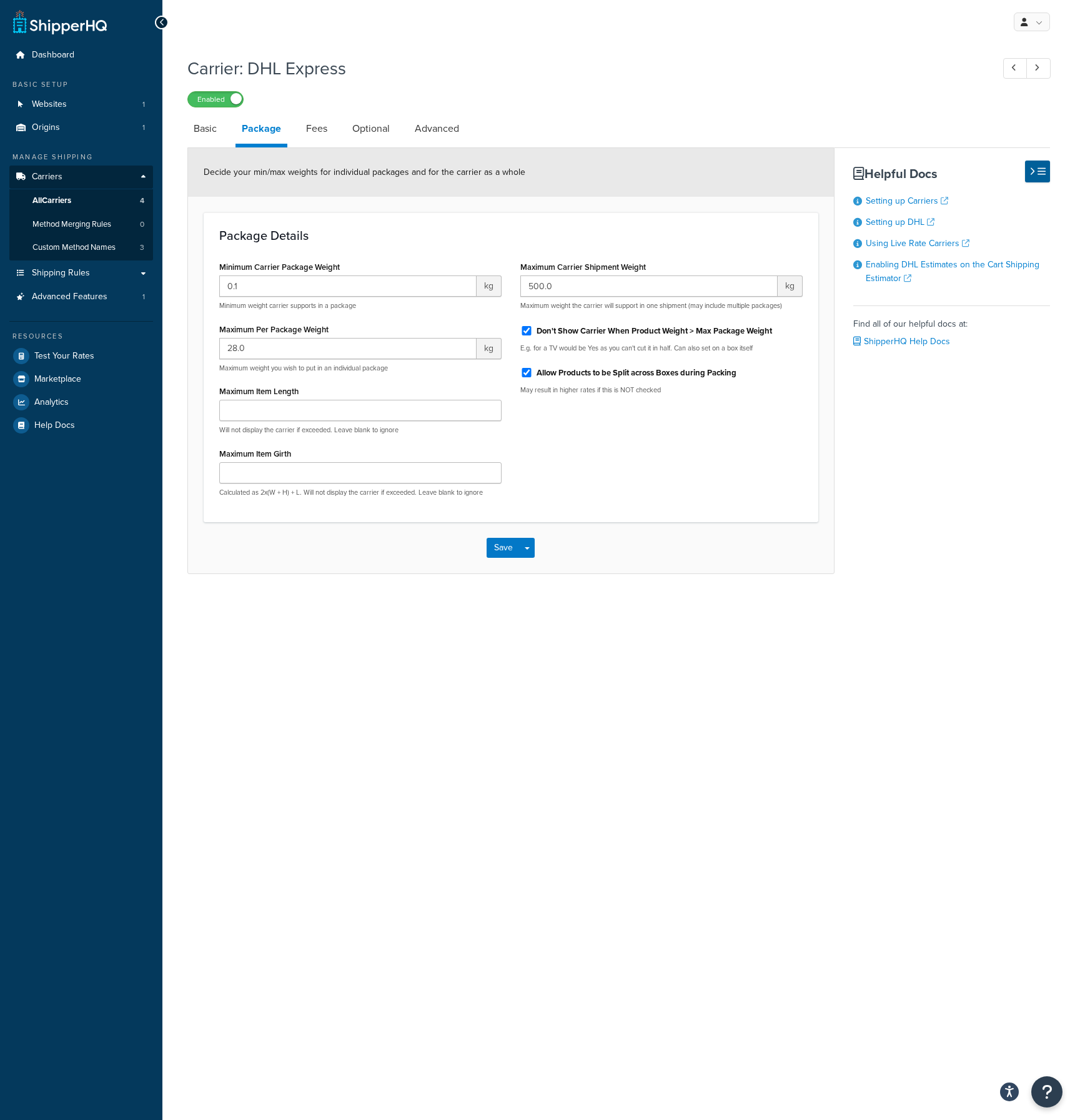
click at [227, 129] on li "Basic" at bounding box center [211, 128] width 48 height 30
click at [211, 131] on link "Basic" at bounding box center [205, 128] width 36 height 30
select select "dhl"
select select "kg"
select select "CM"
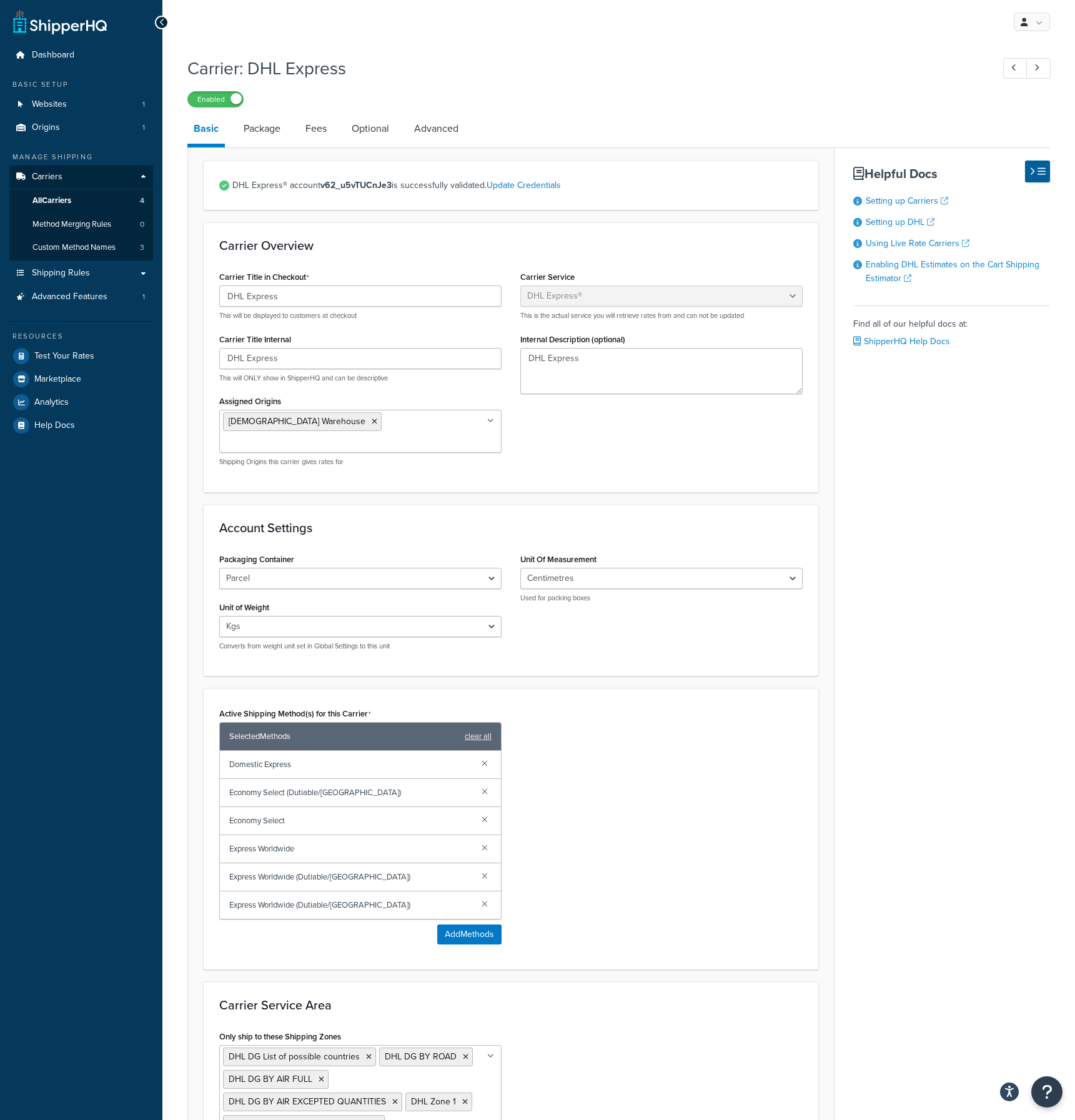
click at [333, 437] on input "Assigned Origins" at bounding box center [278, 444] width 110 height 14
click at [564, 428] on div "Carrier Title in Checkout DHL Express This will be displayed to customers at ch…" at bounding box center [511, 371] width 602 height 208
click at [70, 228] on span "Method Merging Rules" at bounding box center [71, 225] width 79 height 11
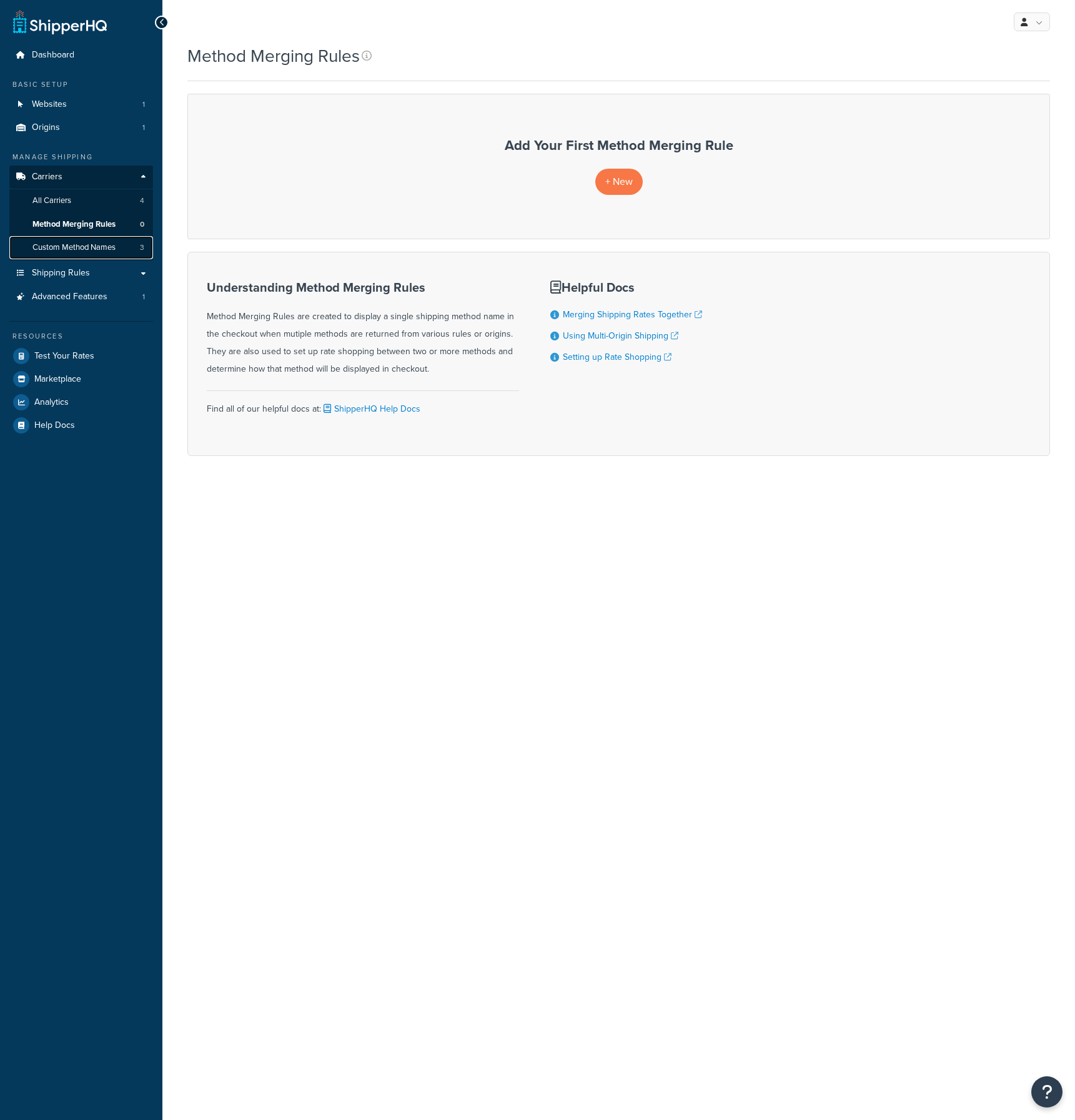
click at [69, 247] on span "Custom Method Names" at bounding box center [74, 247] width 83 height 11
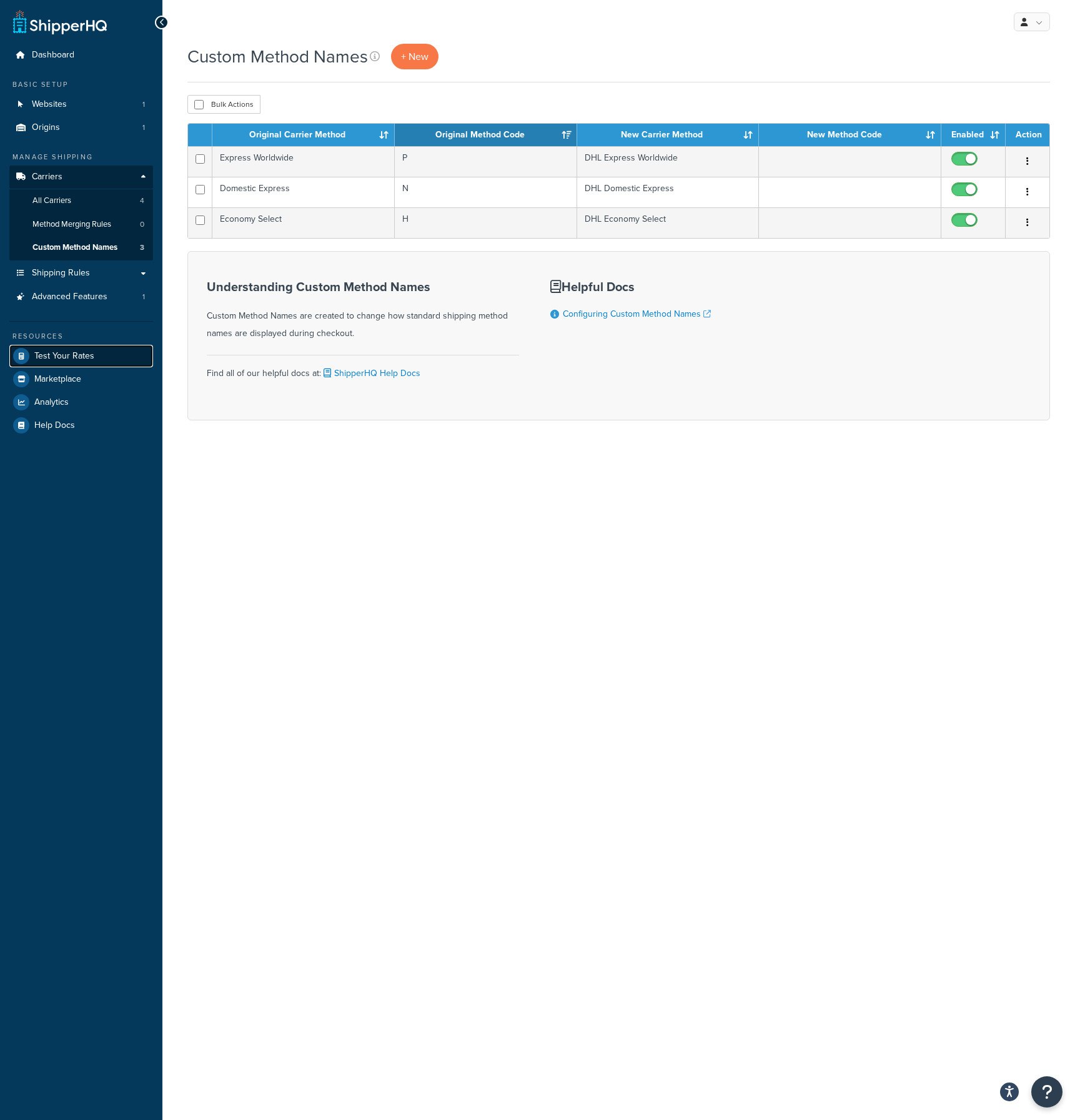
click at [49, 361] on span "Test Your Rates" at bounding box center [64, 356] width 60 height 11
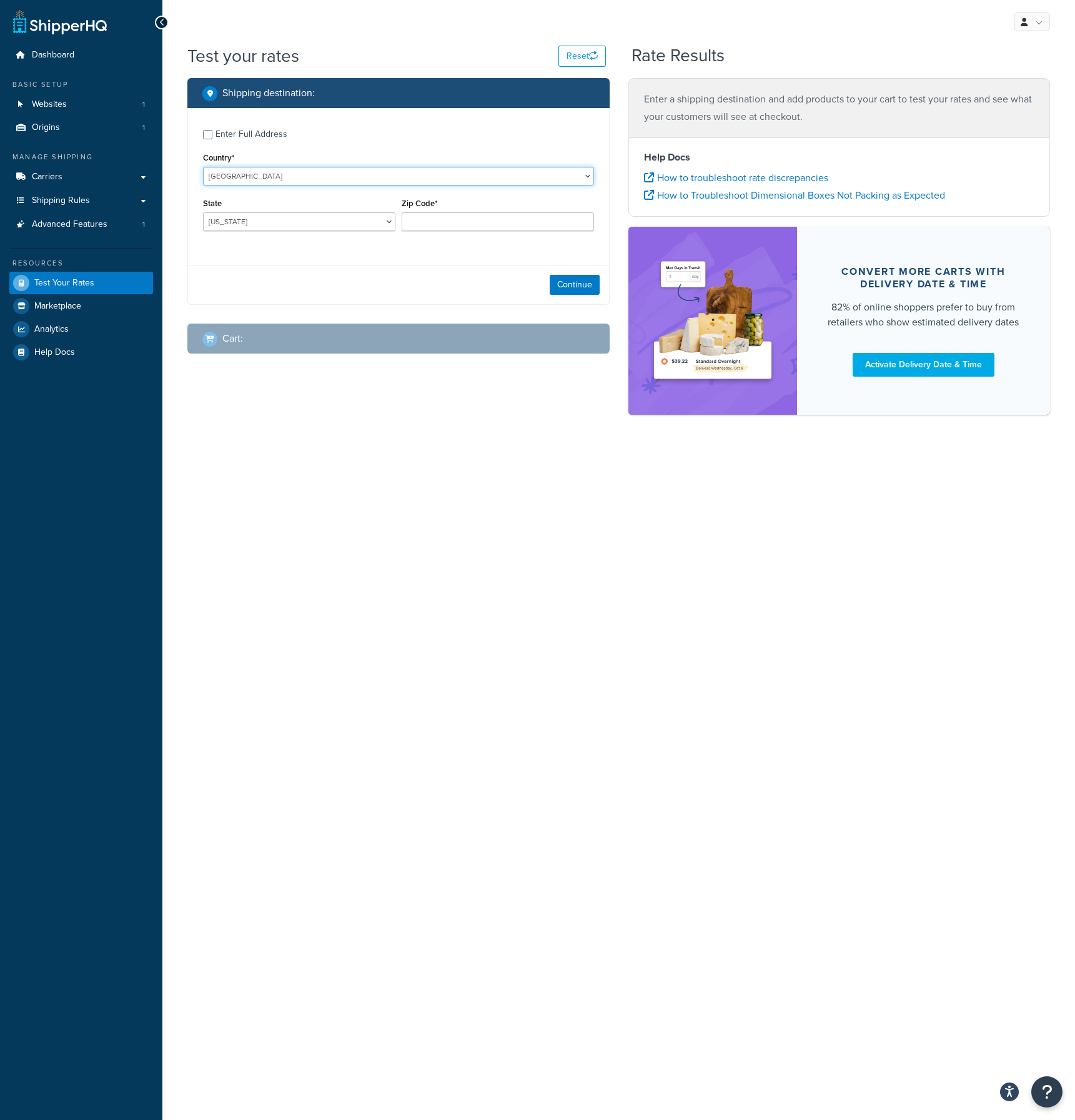
select select "IE"
click option "Ireland" at bounding box center [0, 0] width 0 height 0
click at [597, 457] on div "Test your rates Reset Rate Results Shipping destination : Enter Full Address Co…" at bounding box center [618, 251] width 913 height 415
click at [427, 220] on input "Zip Code*" at bounding box center [498, 221] width 192 height 19
select select "D"
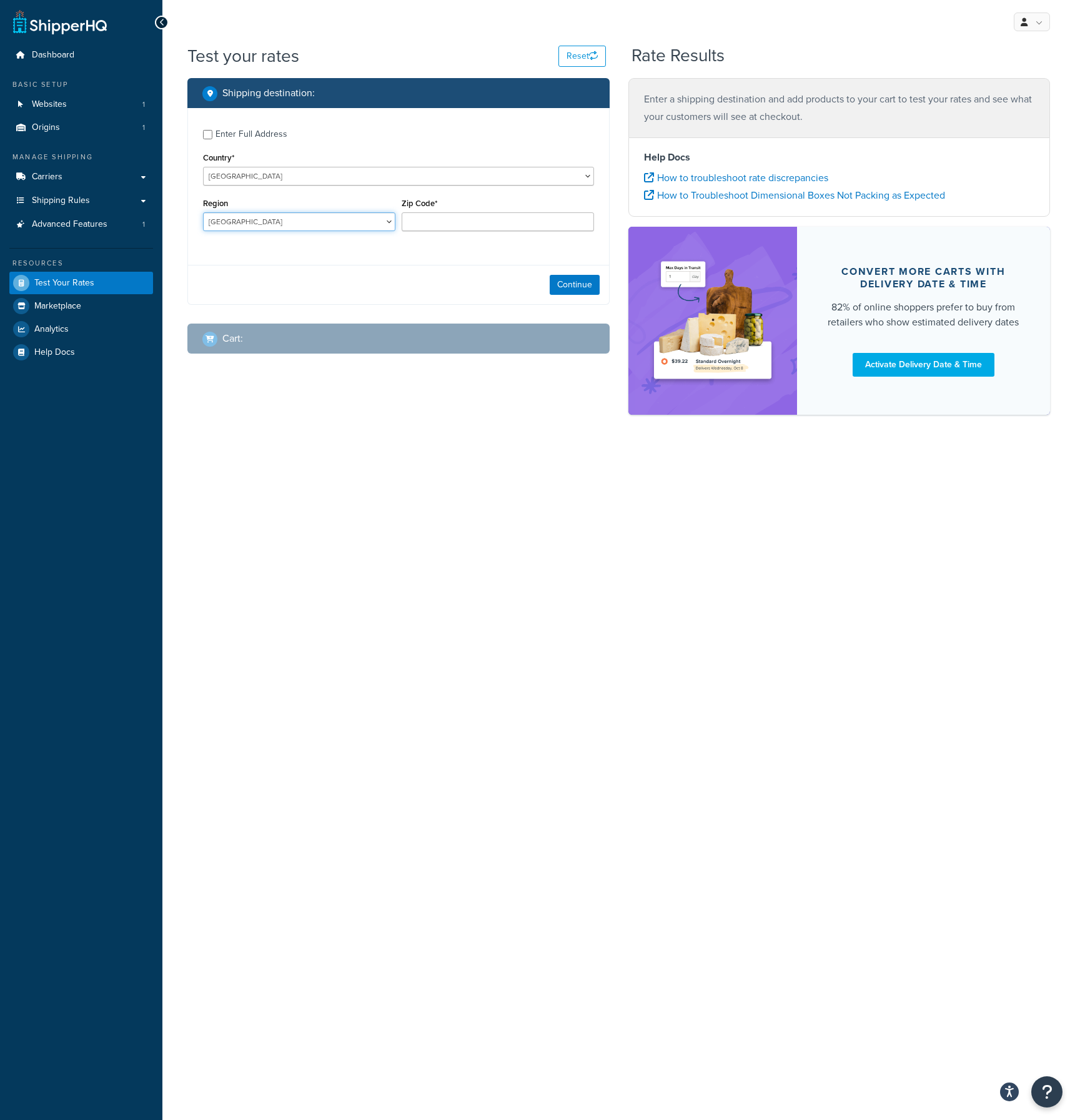
click option "Dublin" at bounding box center [0, 0] width 0 height 0
click at [417, 220] on input "Zip Code*" at bounding box center [498, 221] width 192 height 19
type input "D07 H3K5"
click at [589, 288] on button "Continue" at bounding box center [574, 285] width 50 height 20
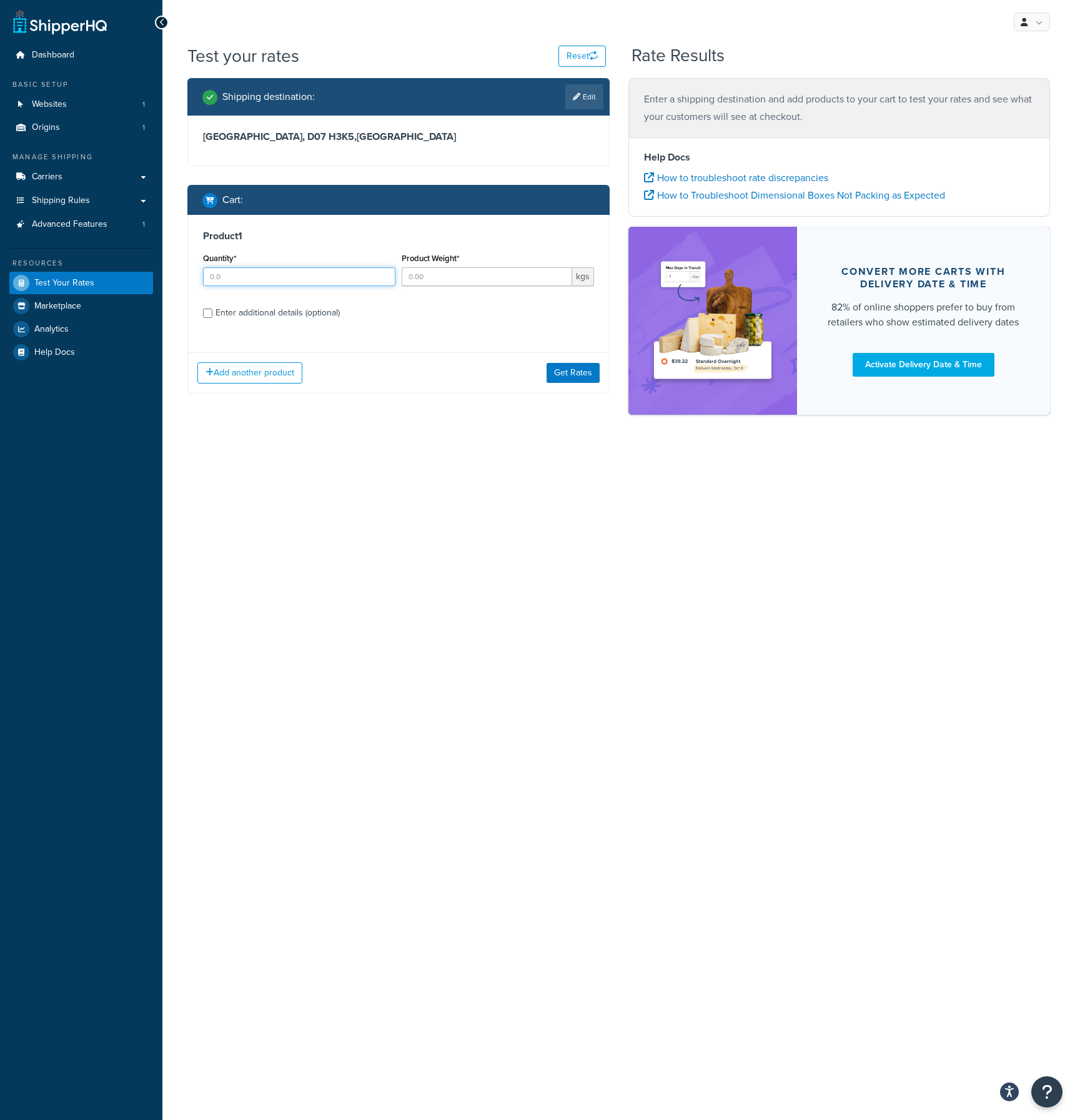
click at [275, 279] on input "Quantity*" at bounding box center [299, 277] width 192 height 19
type input "1"
drag, startPoint x: 458, startPoint y: 283, endPoint x: 440, endPoint y: 278, distance: 18.7
click at [440, 278] on input "Product Weight*" at bounding box center [487, 277] width 171 height 19
type input "2"
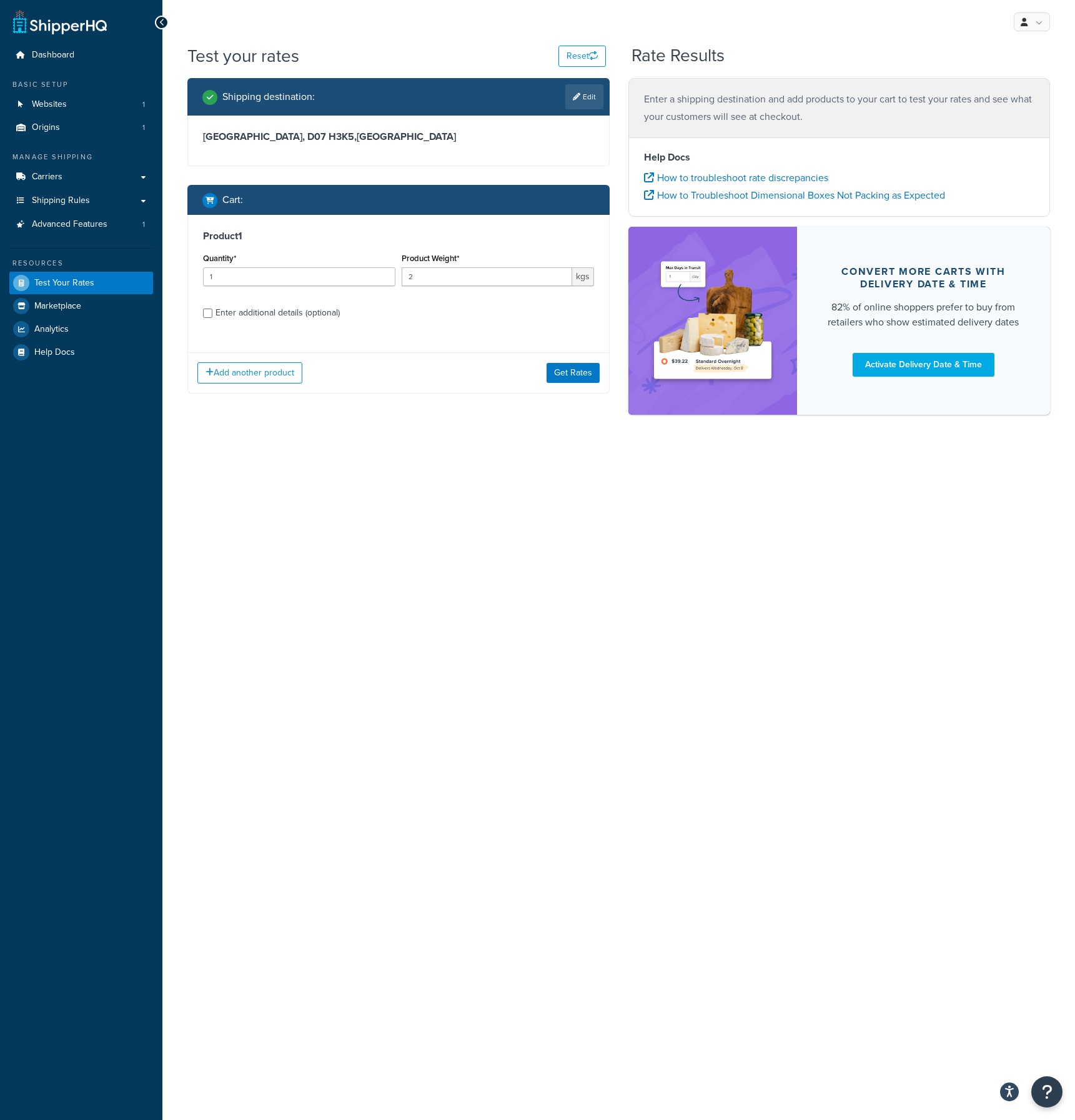
click at [245, 317] on div "Enter additional details (optional)" at bounding box center [278, 313] width 124 height 17
click at [212, 317] on input "Enter additional details (optional)" at bounding box center [207, 313] width 9 height 9
checkbox input "true"
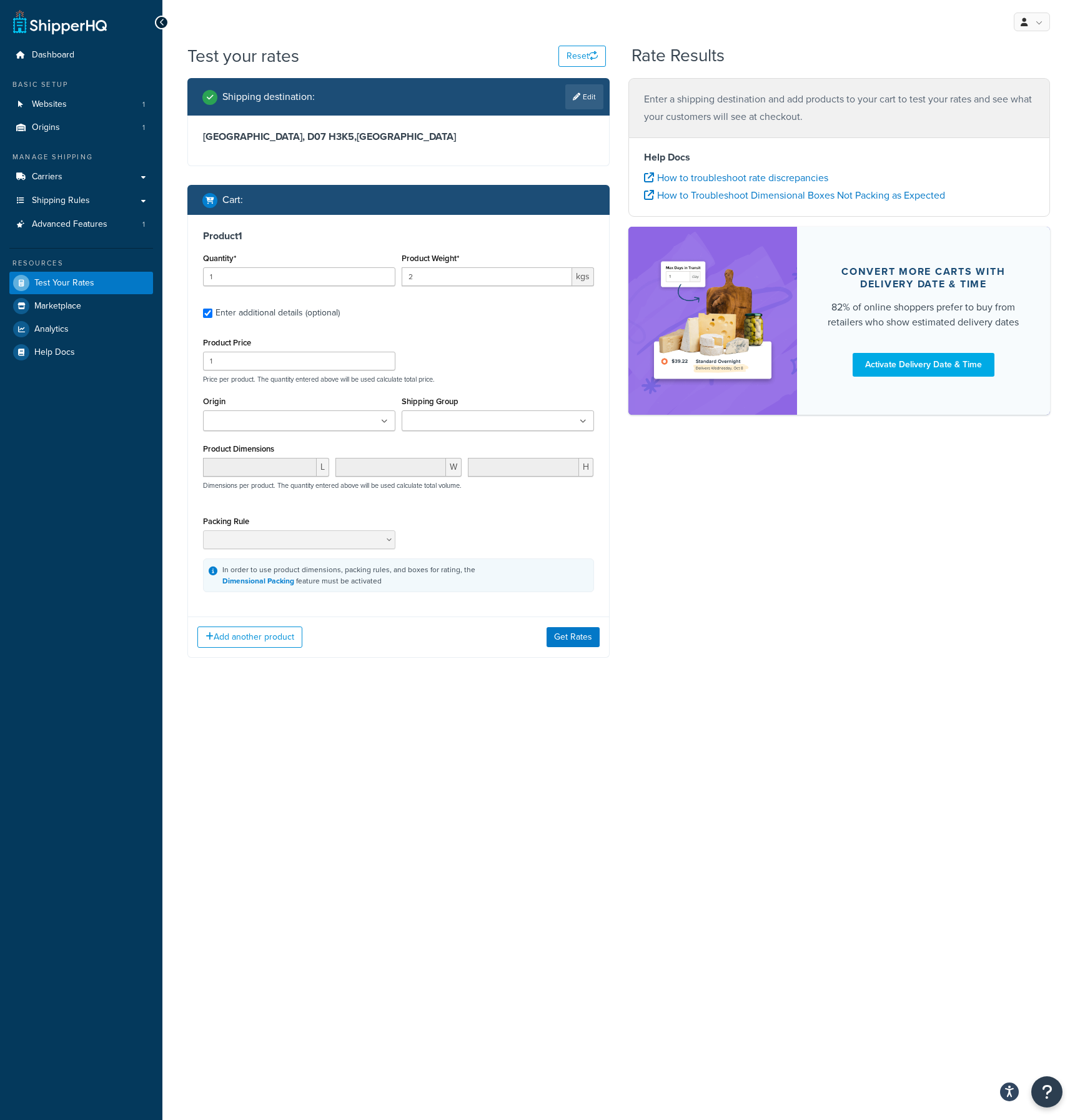
click at [433, 424] on input "Shipping Group" at bounding box center [460, 421] width 110 height 14
click at [658, 599] on div "Shipping destination : Edit Dublin, D07 H3K5 , Ireland Cart : Product 1 Quantit…" at bounding box center [618, 379] width 881 height 602
click at [579, 638] on button "Get Rates" at bounding box center [573, 640] width 53 height 20
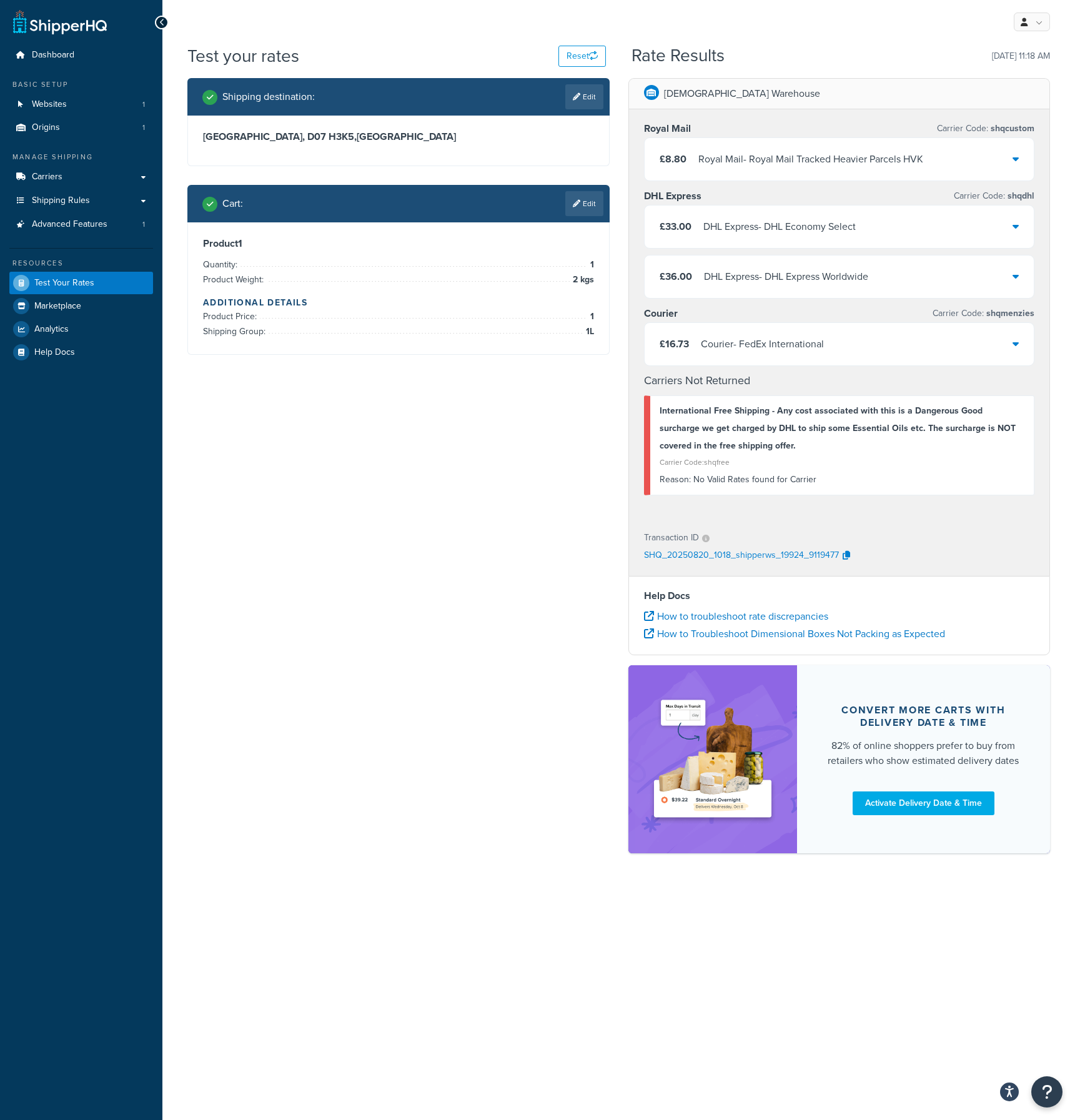
click at [695, 167] on div "£8.80 Royal Mail - Royal Mail Tracked Heavier Parcels HVK" at bounding box center [792, 159] width 264 height 17
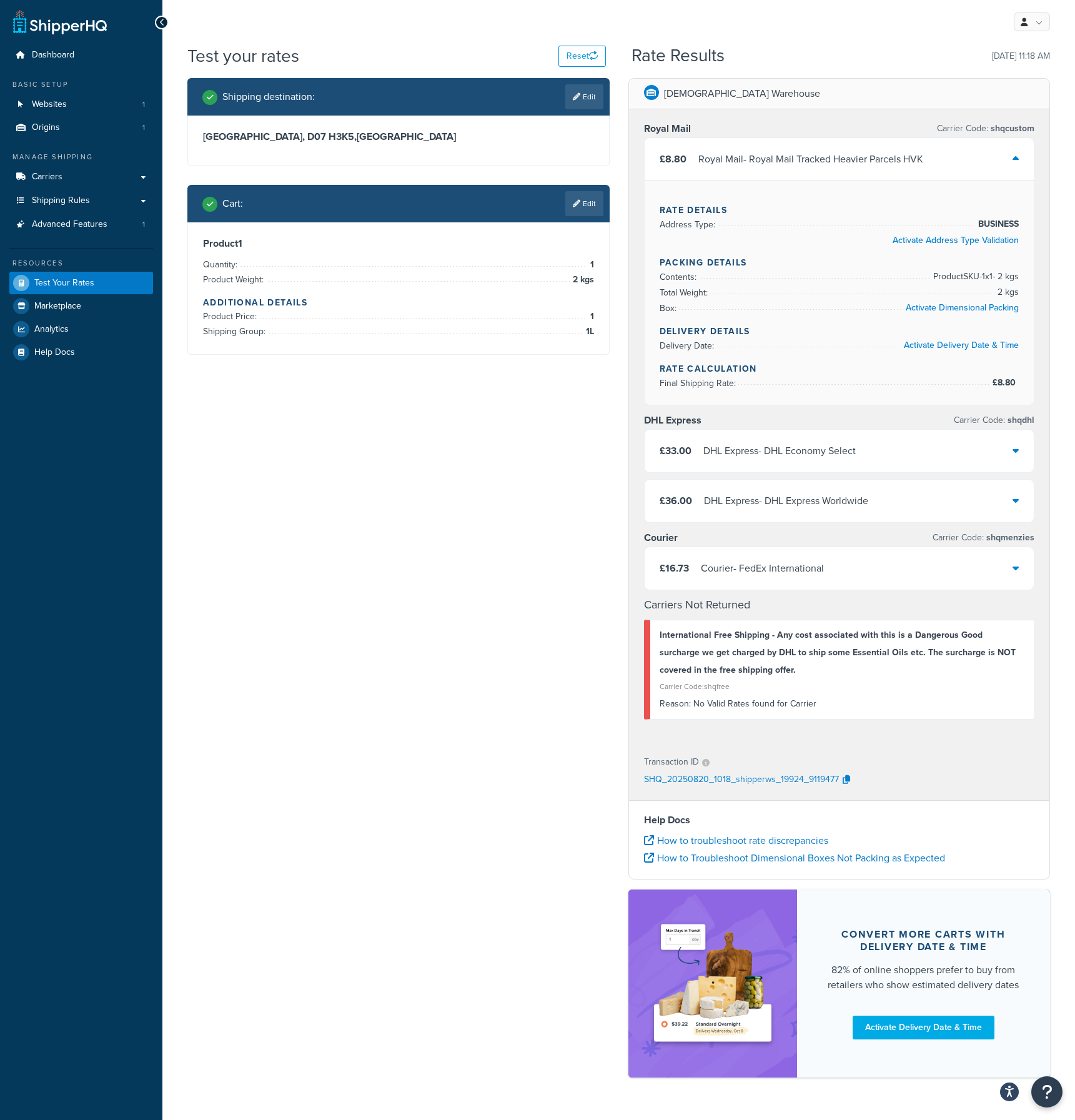
click at [695, 167] on div "£8.80 Royal Mail - Royal Mail Tracked Heavier Parcels HVK" at bounding box center [792, 159] width 264 height 17
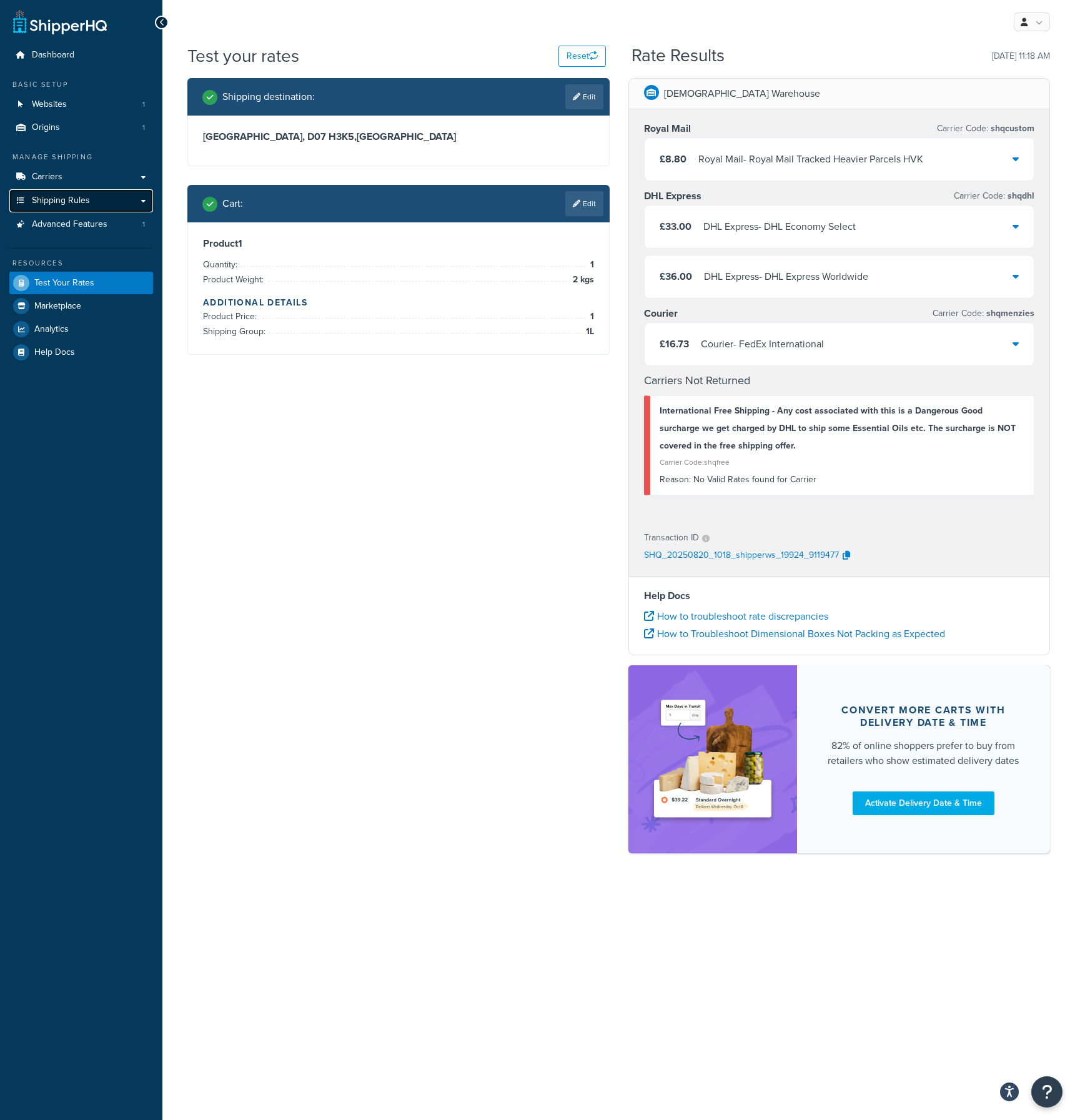
click at [46, 198] on span "Shipping Rules" at bounding box center [61, 201] width 58 height 11
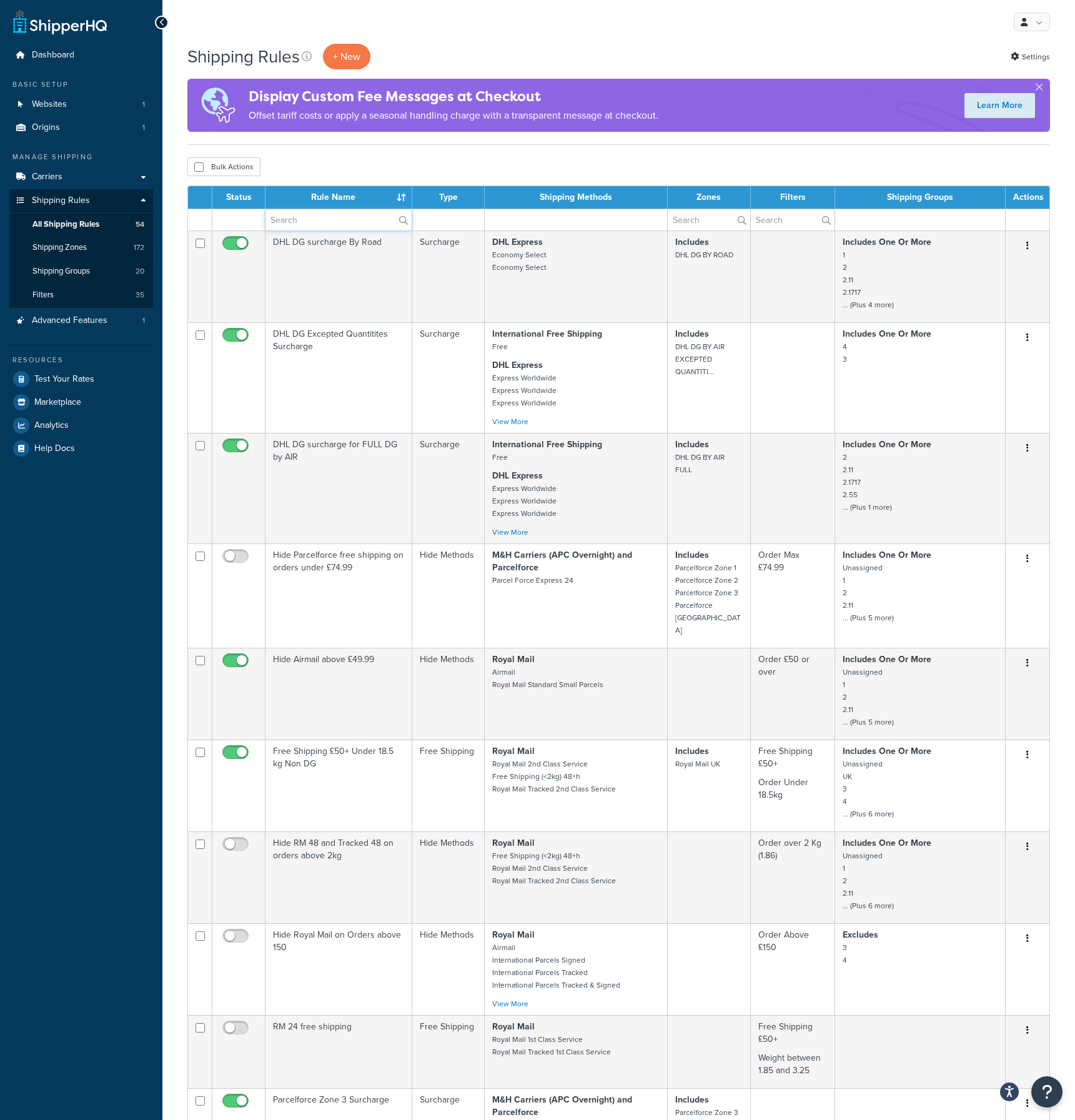
click at [296, 219] on input "text" at bounding box center [338, 220] width 146 height 22
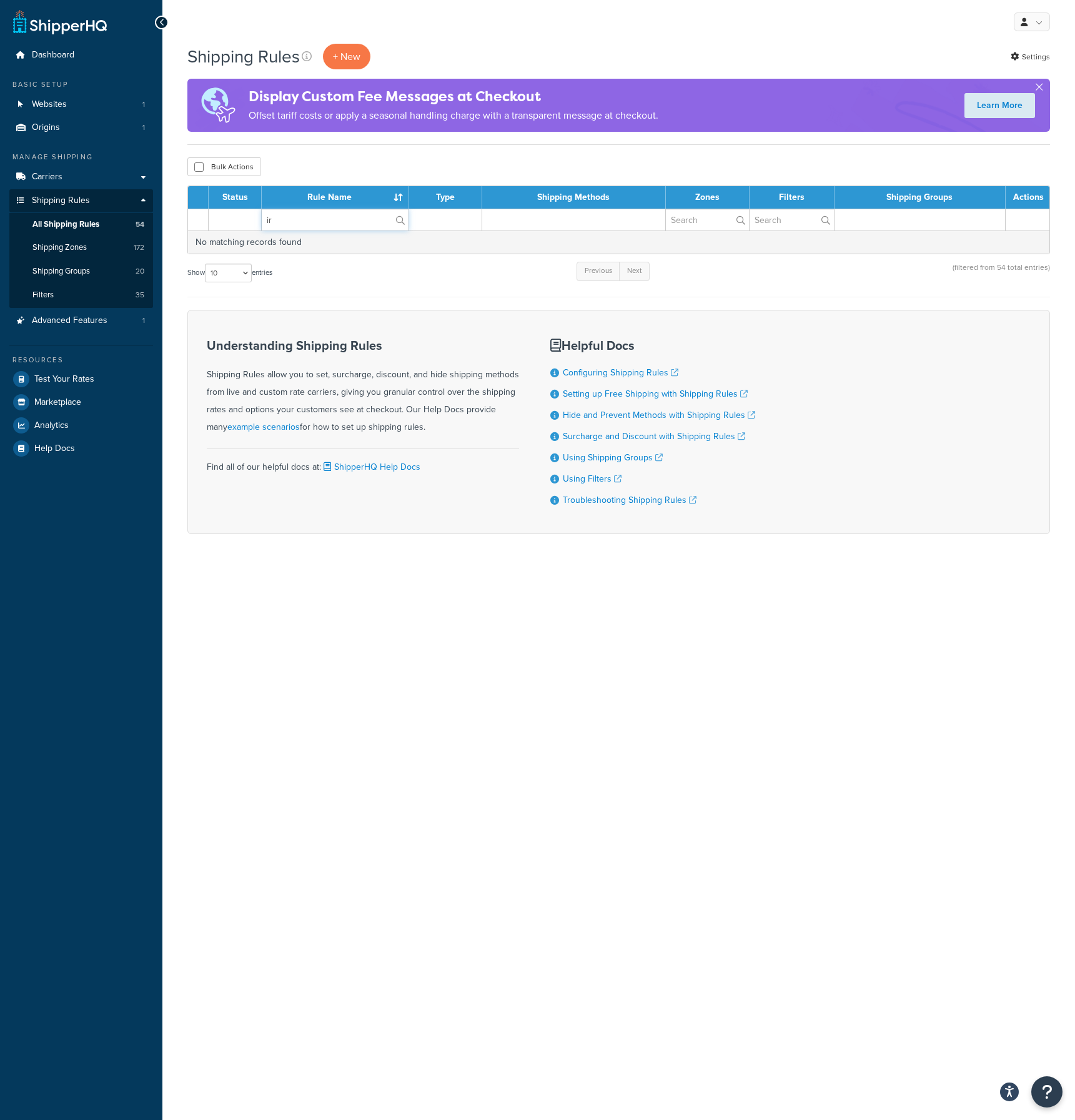
type input "i"
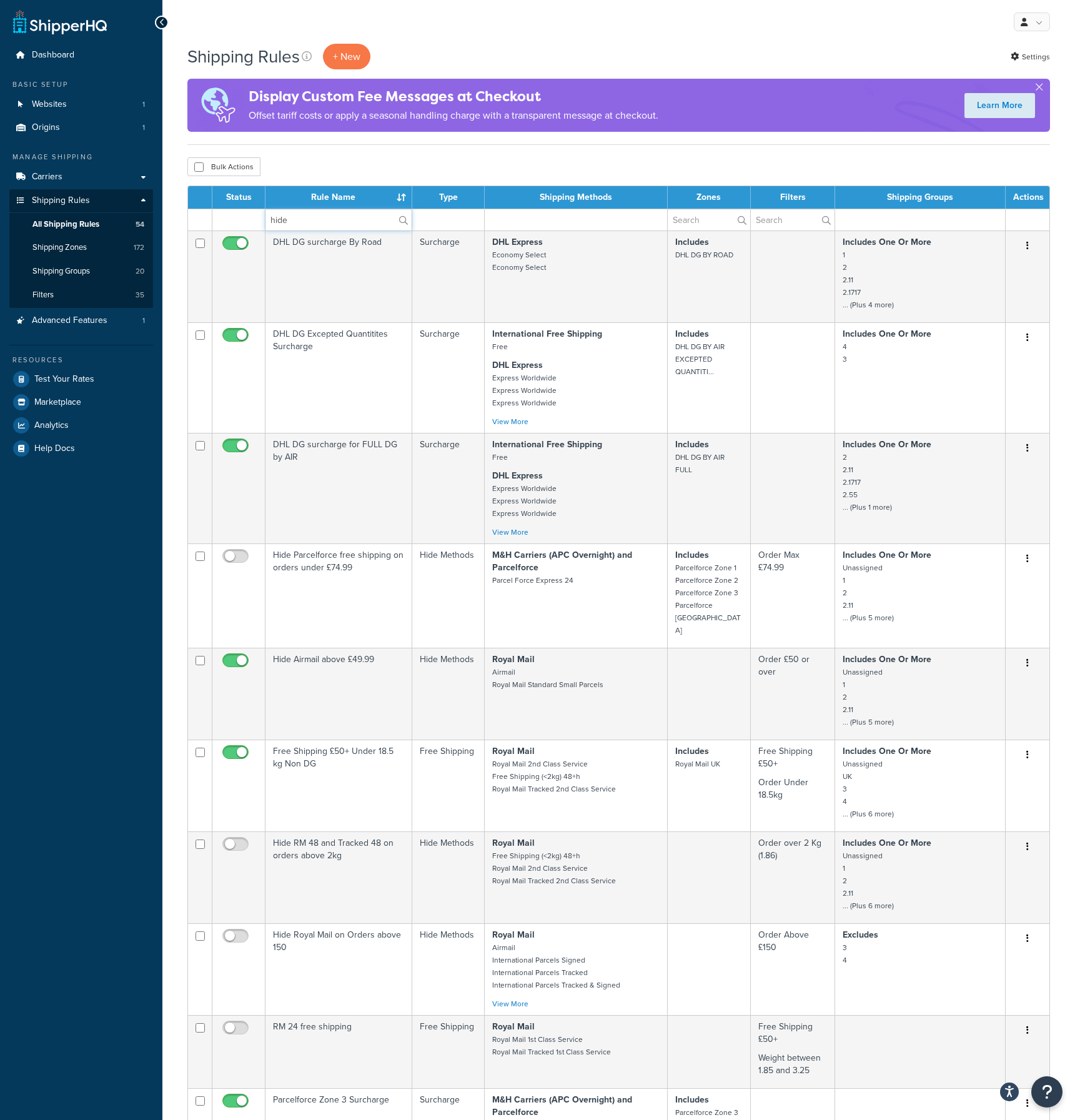
type input "hide"
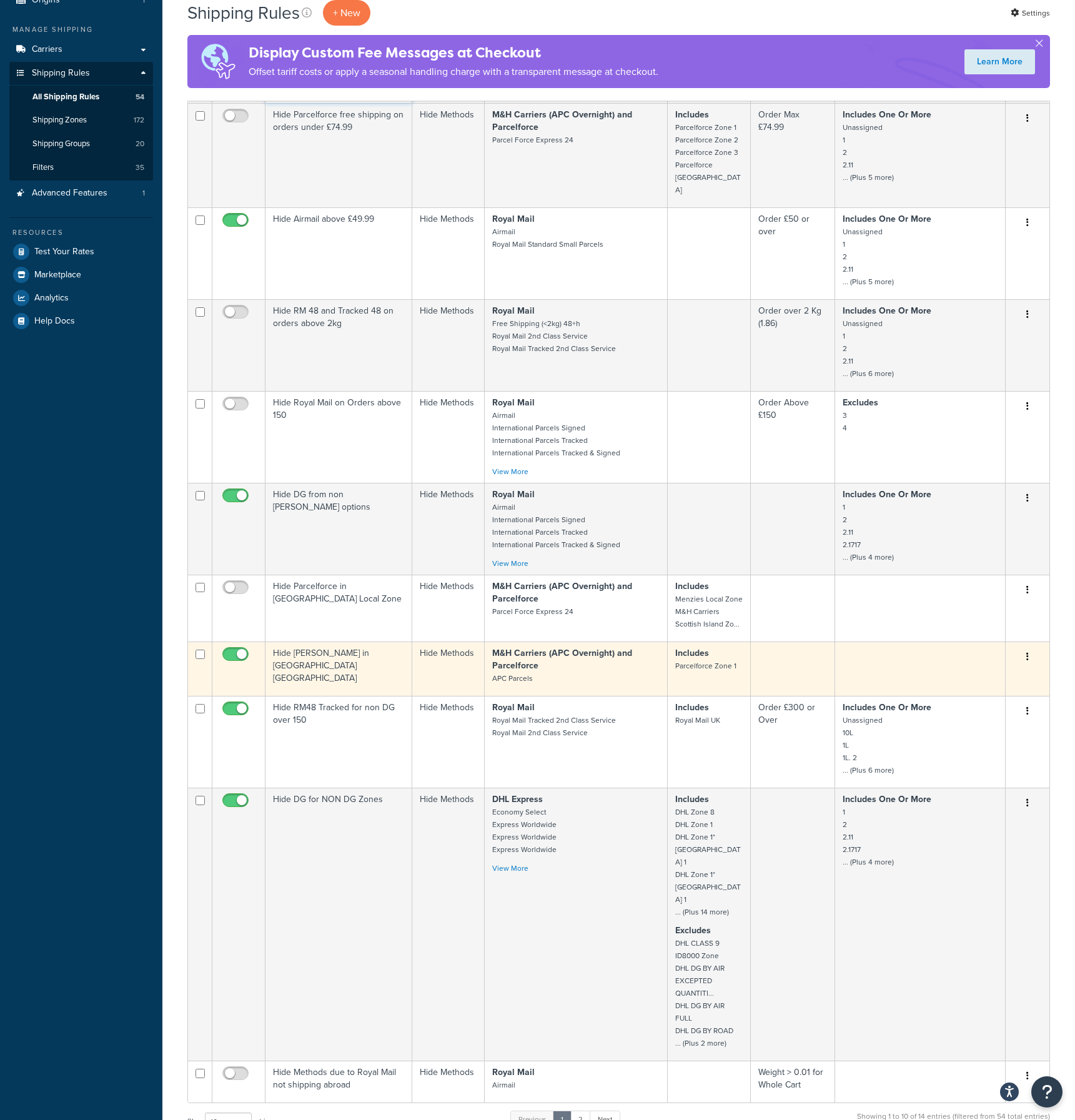
scroll to position [382, 0]
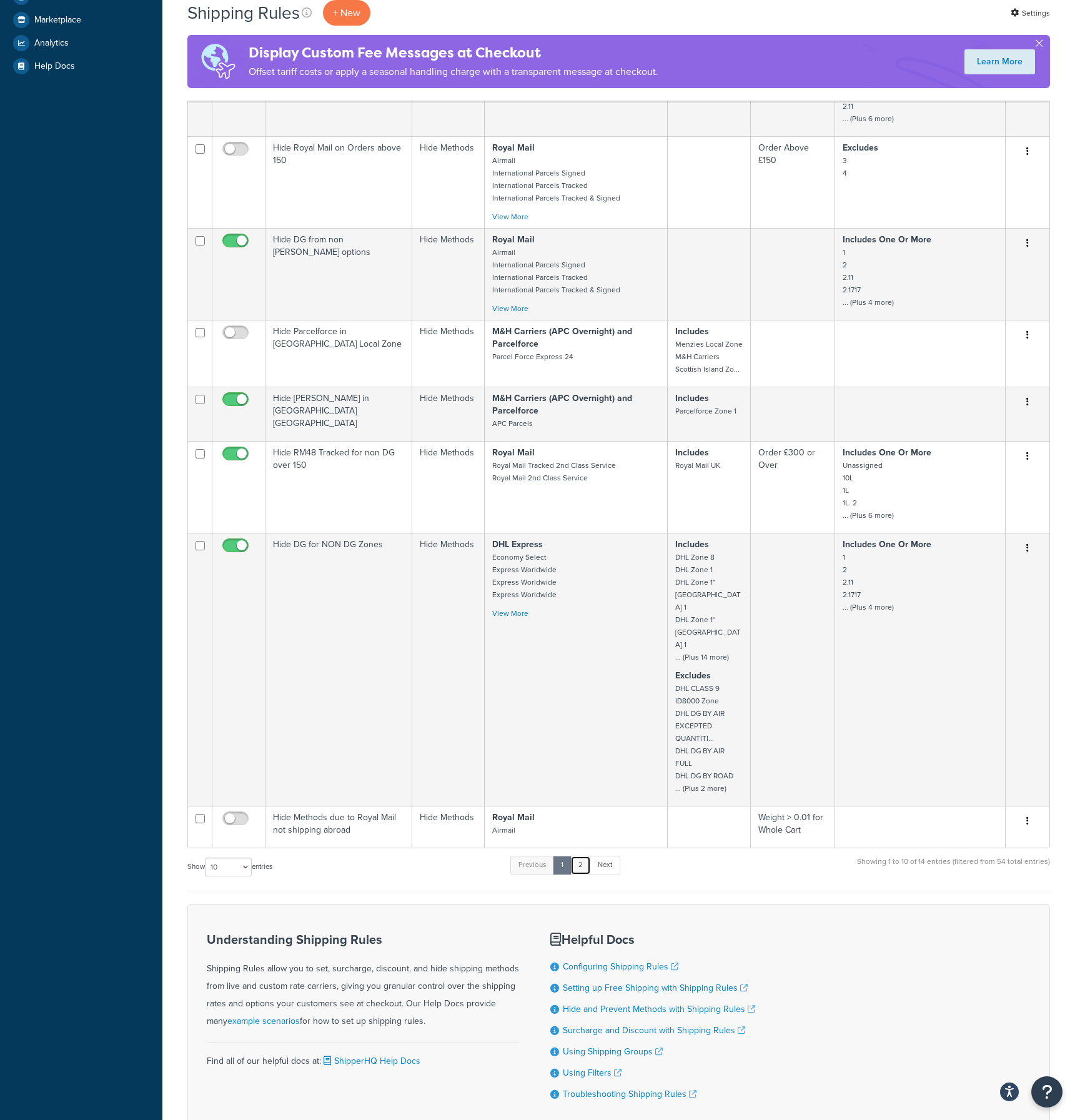
click at [585, 856] on link "2" at bounding box center [580, 865] width 21 height 19
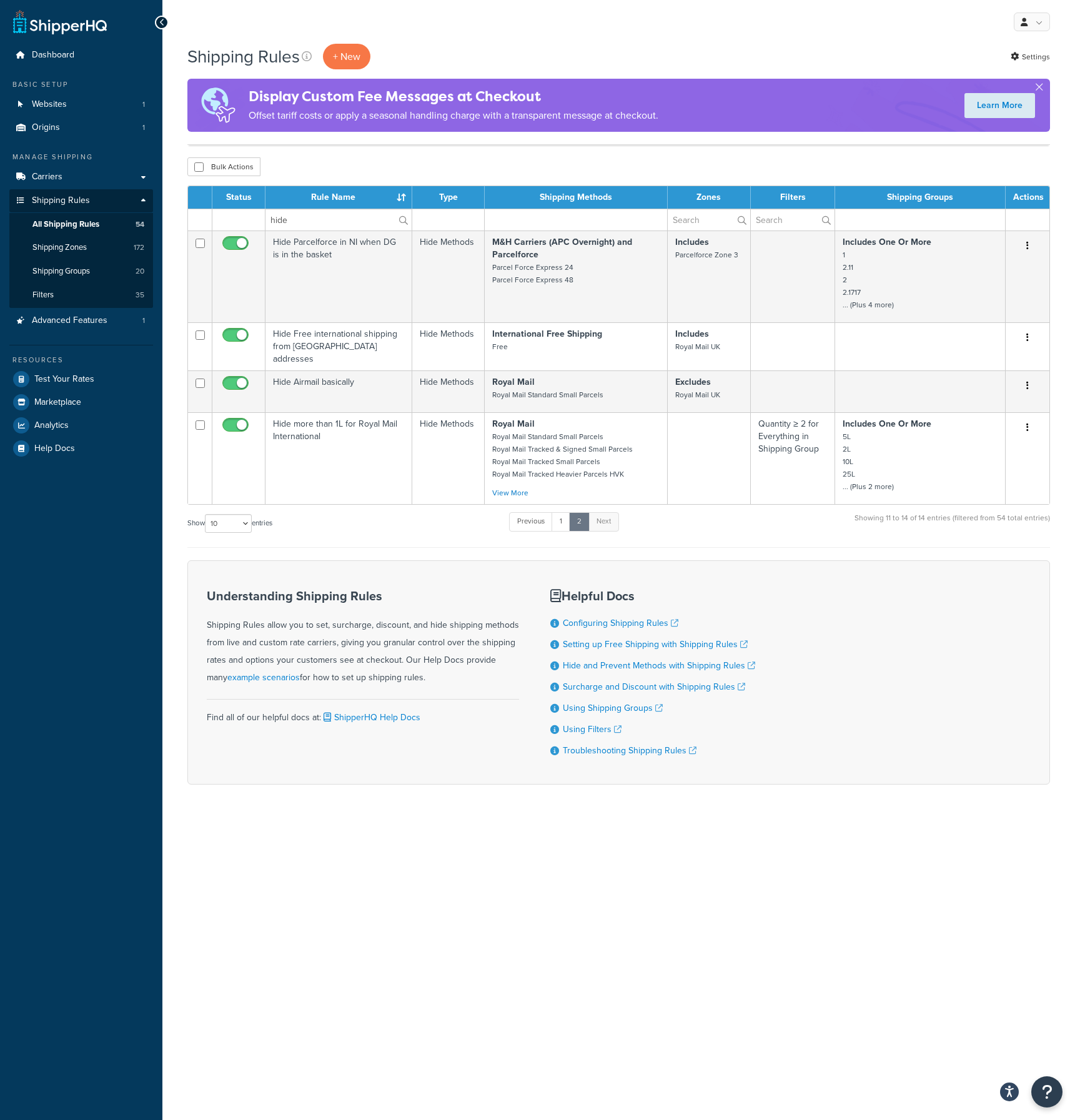
scroll to position [0, 0]
drag, startPoint x: 291, startPoint y: 217, endPoint x: 269, endPoint y: 216, distance: 22.0
click at [269, 216] on input "hide" at bounding box center [338, 220] width 146 height 22
click at [564, 512] on link "1" at bounding box center [560, 521] width 19 height 19
